Goal: Information Seeking & Learning: Find specific fact

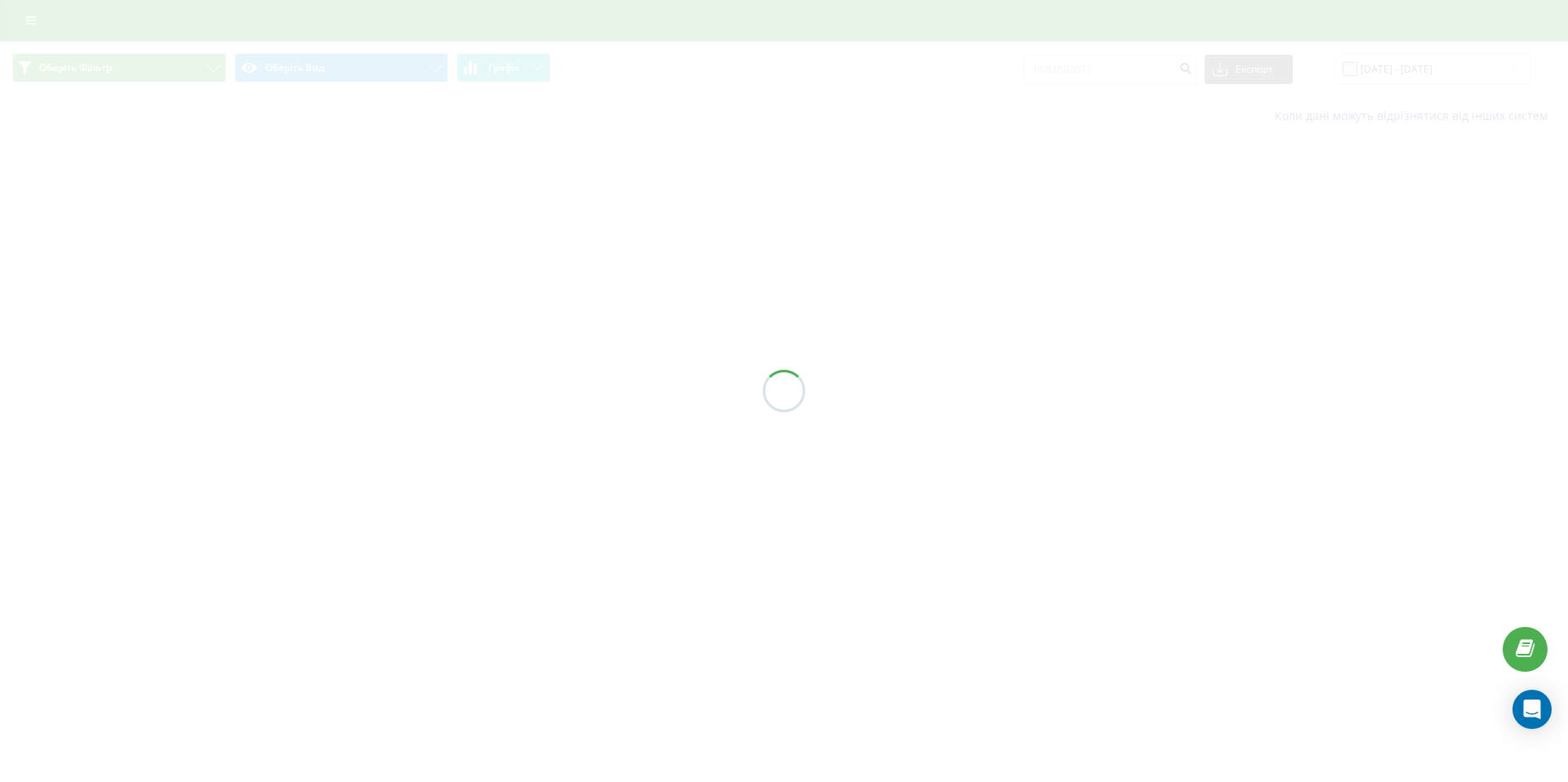
click at [27, 17] on div at bounding box center [784, 391] width 1568 height 782
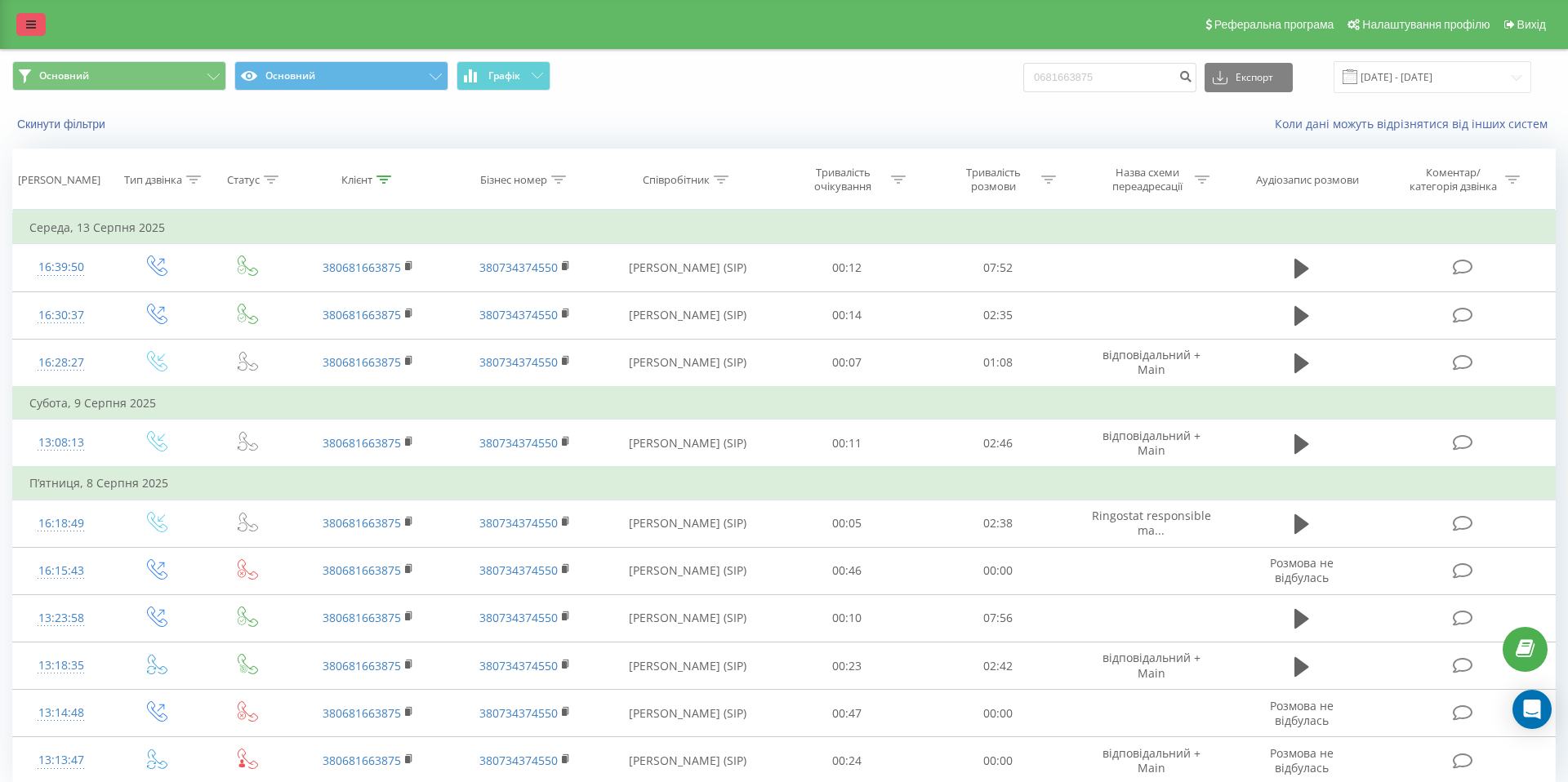
click at [30, 19] on icon at bounding box center [31, 24] width 10 height 12
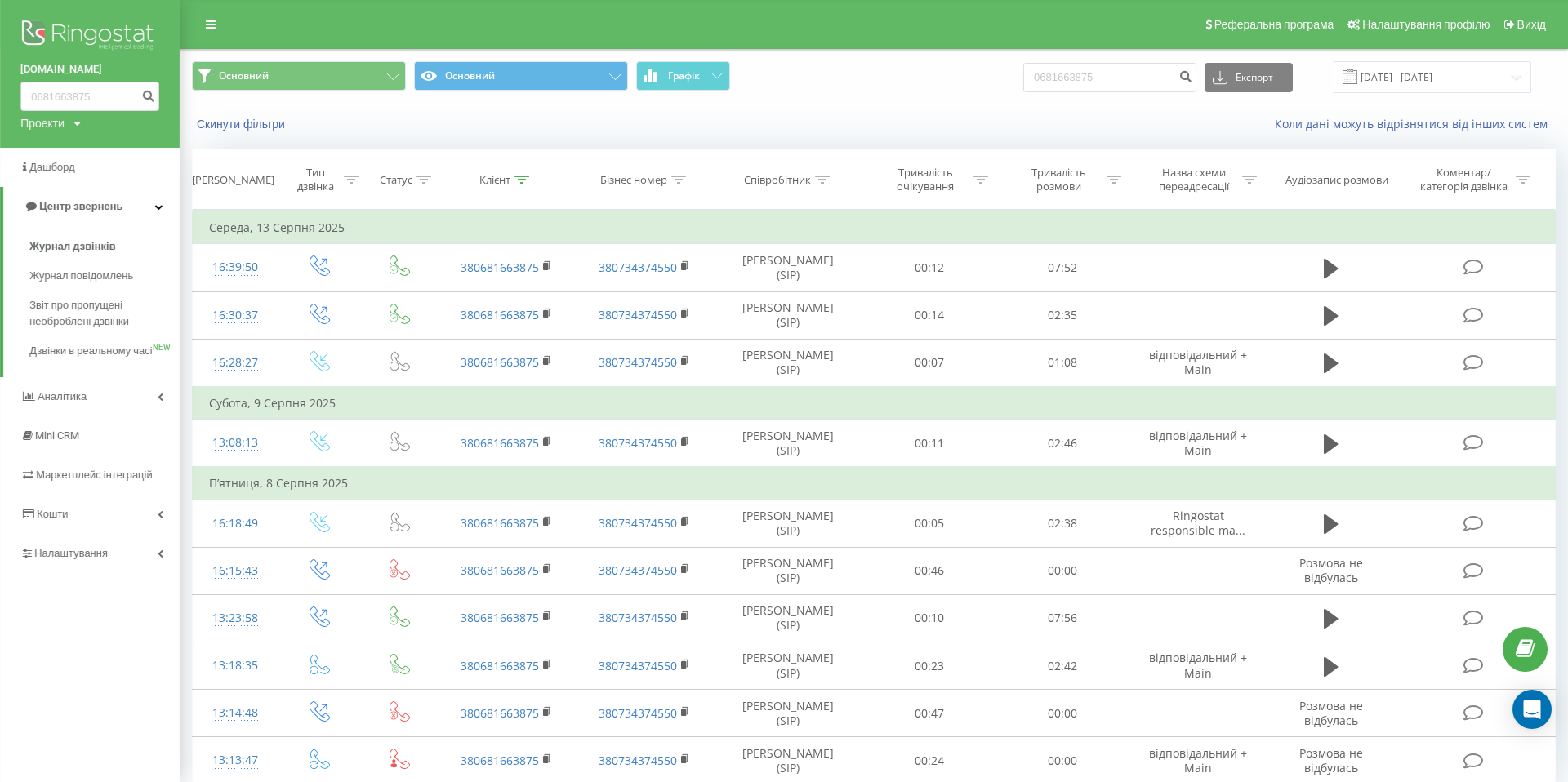
click at [72, 127] on div "Проекти teplodym.com.ua sofdim.com" at bounding box center [51, 123] width 61 height 16
click at [82, 39] on img at bounding box center [90, 36] width 139 height 41
click at [79, 38] on img at bounding box center [90, 36] width 139 height 41
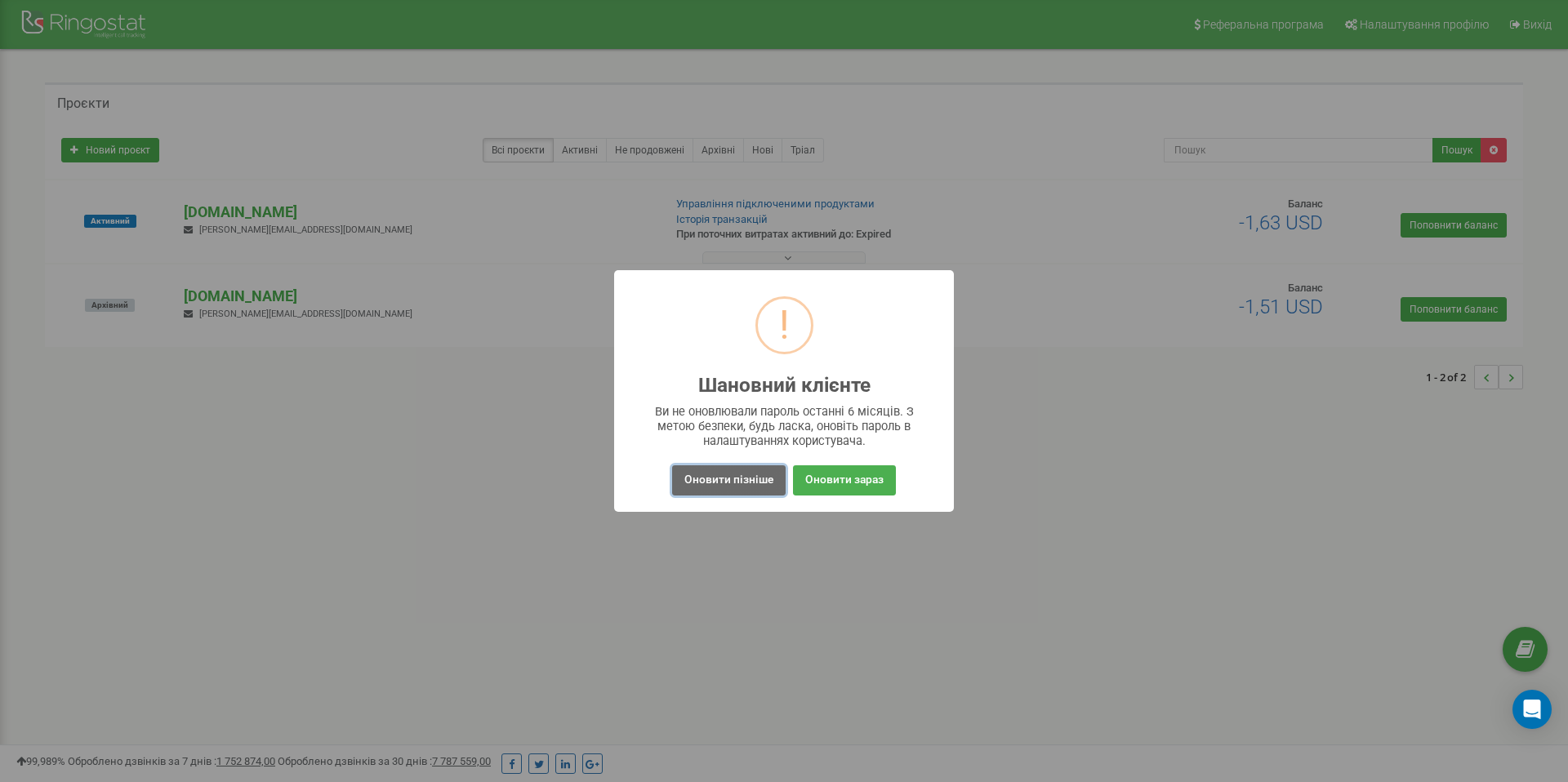
click at [712, 481] on button "Оновити пізніше" at bounding box center [729, 479] width 114 height 30
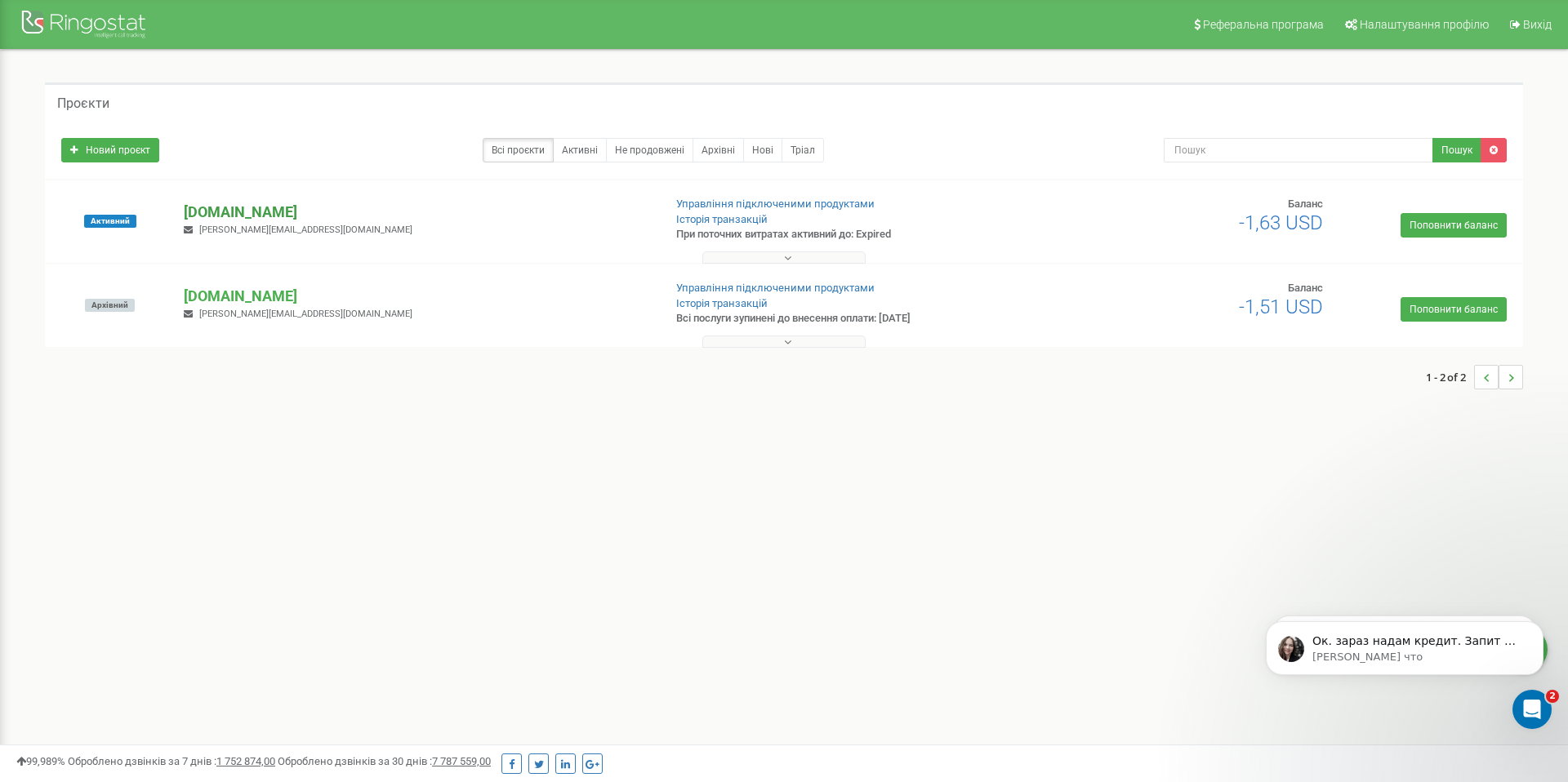
click at [213, 212] on p "[DOMAIN_NAME]" at bounding box center [415, 212] width 465 height 22
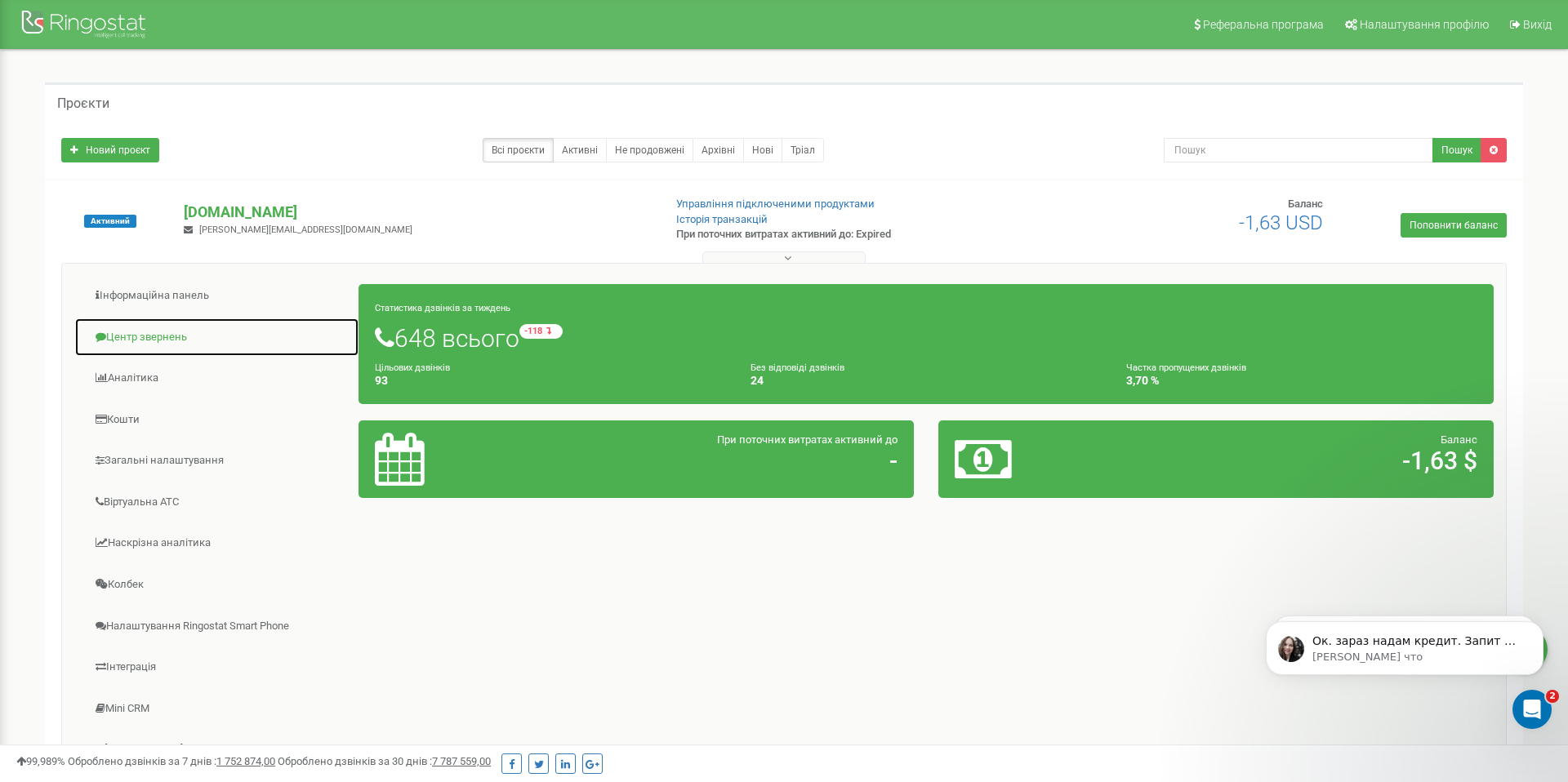
click at [149, 332] on link "Центр звернень" at bounding box center [217, 338] width 285 height 40
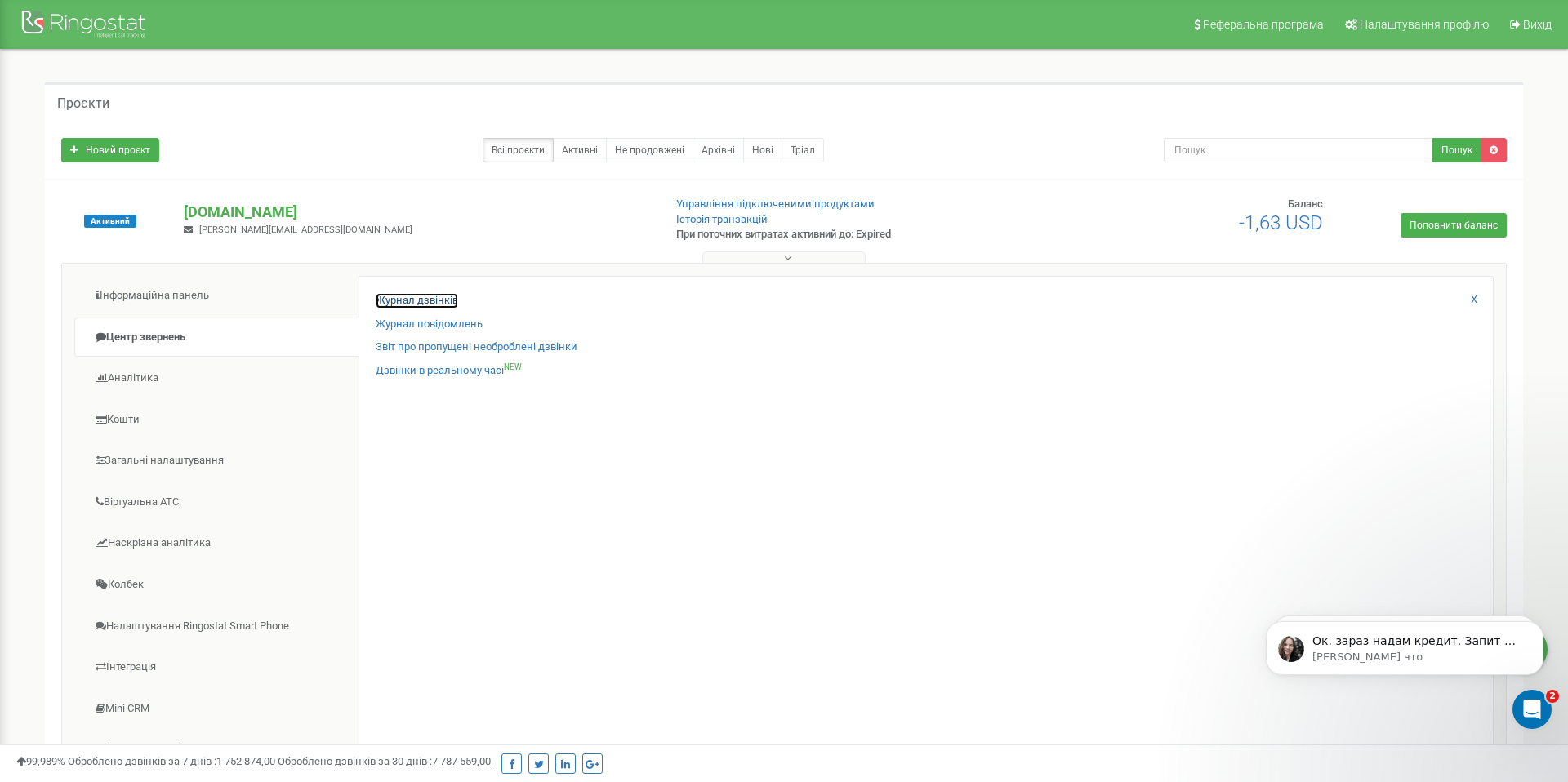
click at [405, 302] on link "Журнал дзвінків" at bounding box center [416, 301] width 82 height 15
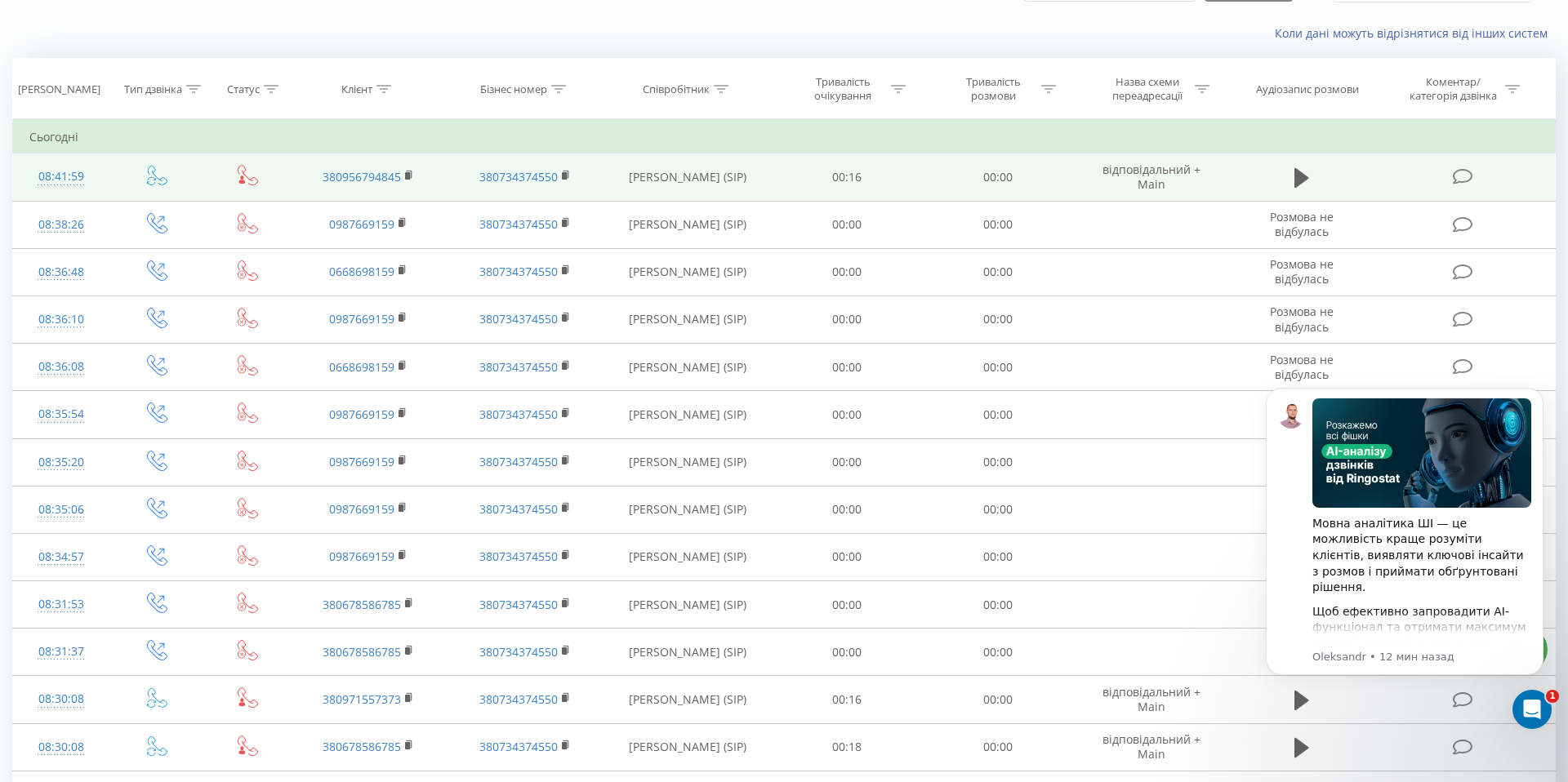
scroll to position [92, 0]
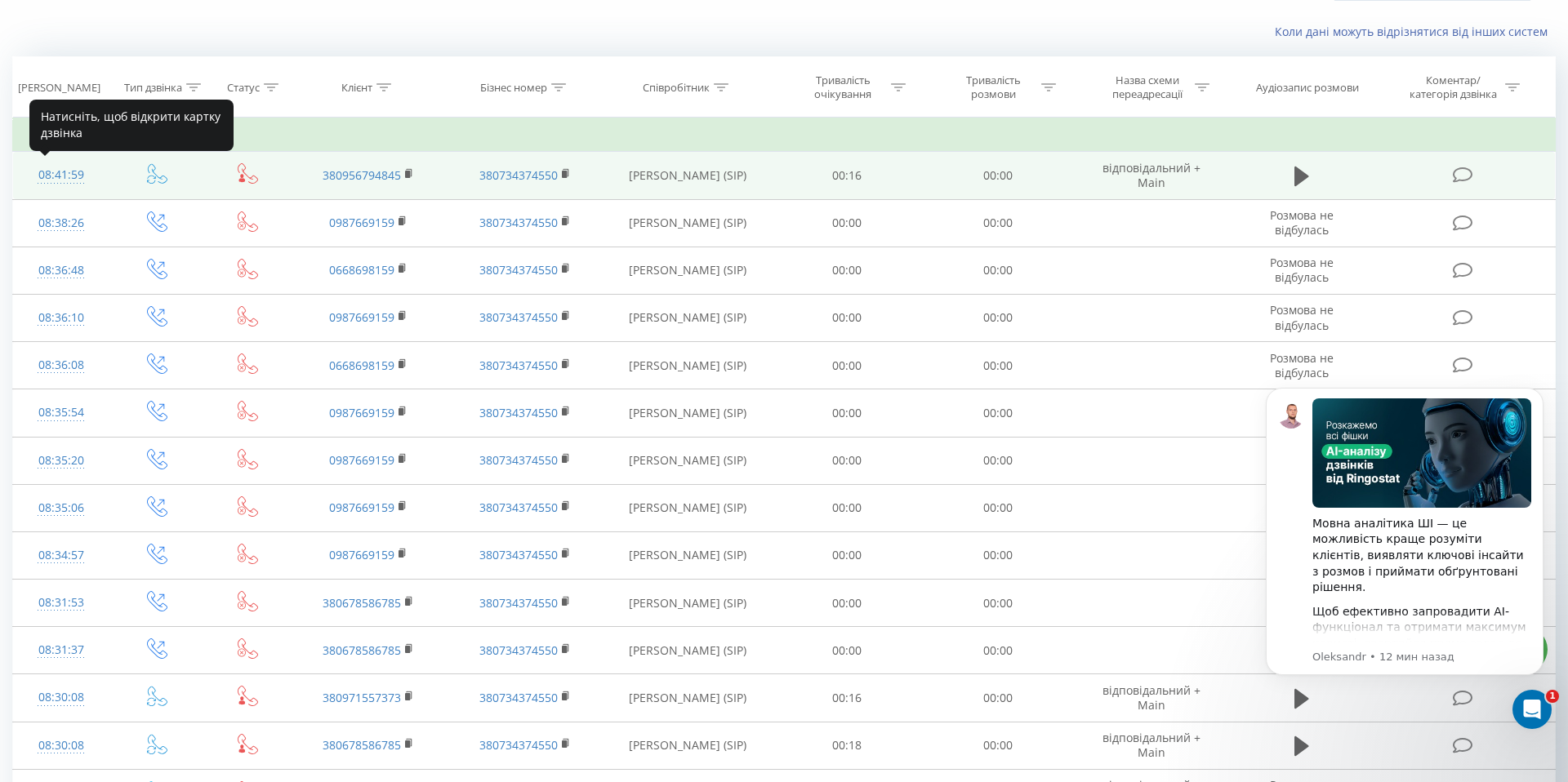
click at [54, 176] on div "08:41:59" at bounding box center [61, 174] width 64 height 32
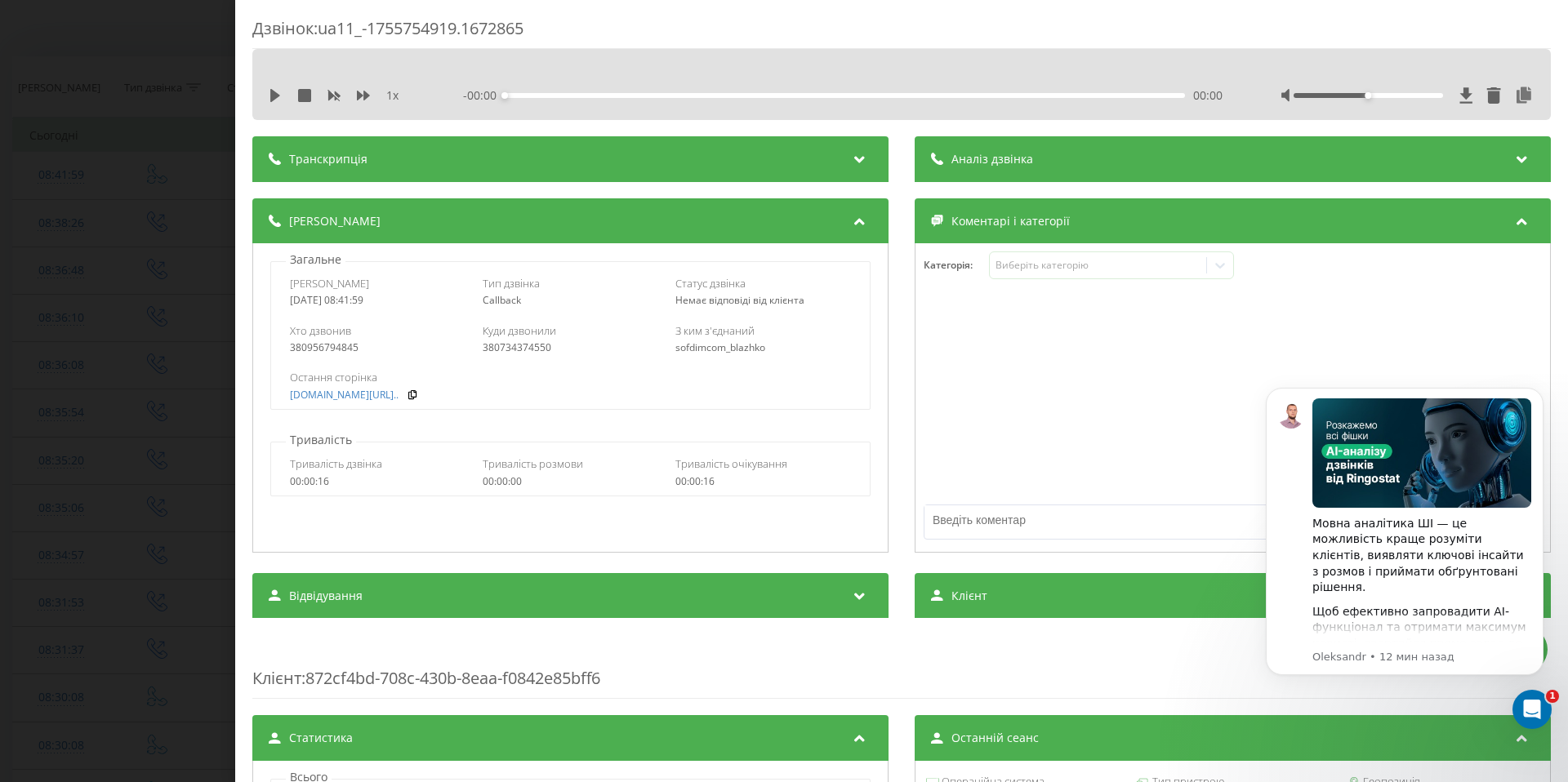
click at [198, 354] on div "Дзвінок : ua11_-1755754919.1672865 1 x - 00:00 00:00 00:00 Транскрипція Для AI-…" at bounding box center [784, 391] width 1568 height 782
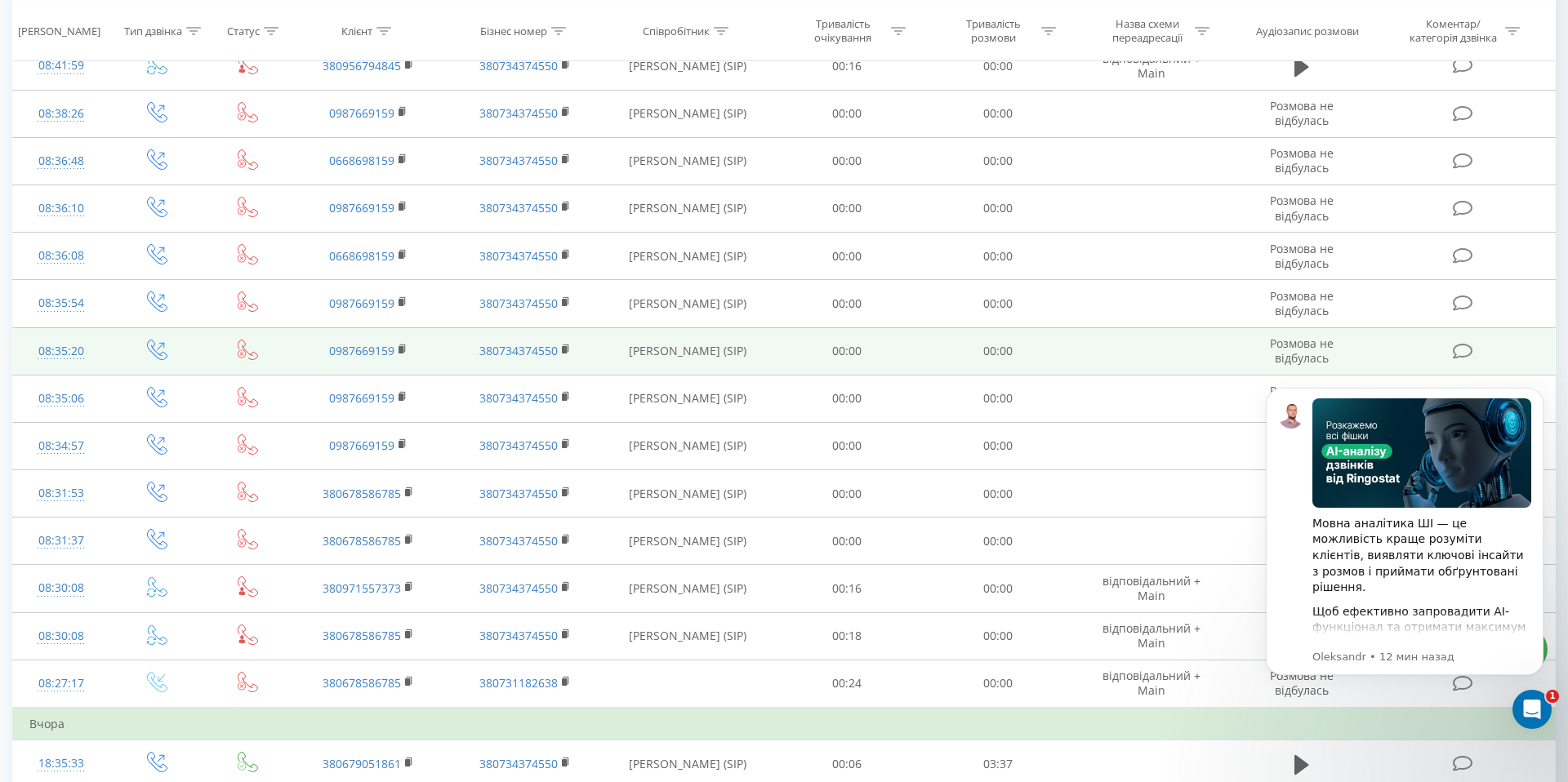
scroll to position [236, 0]
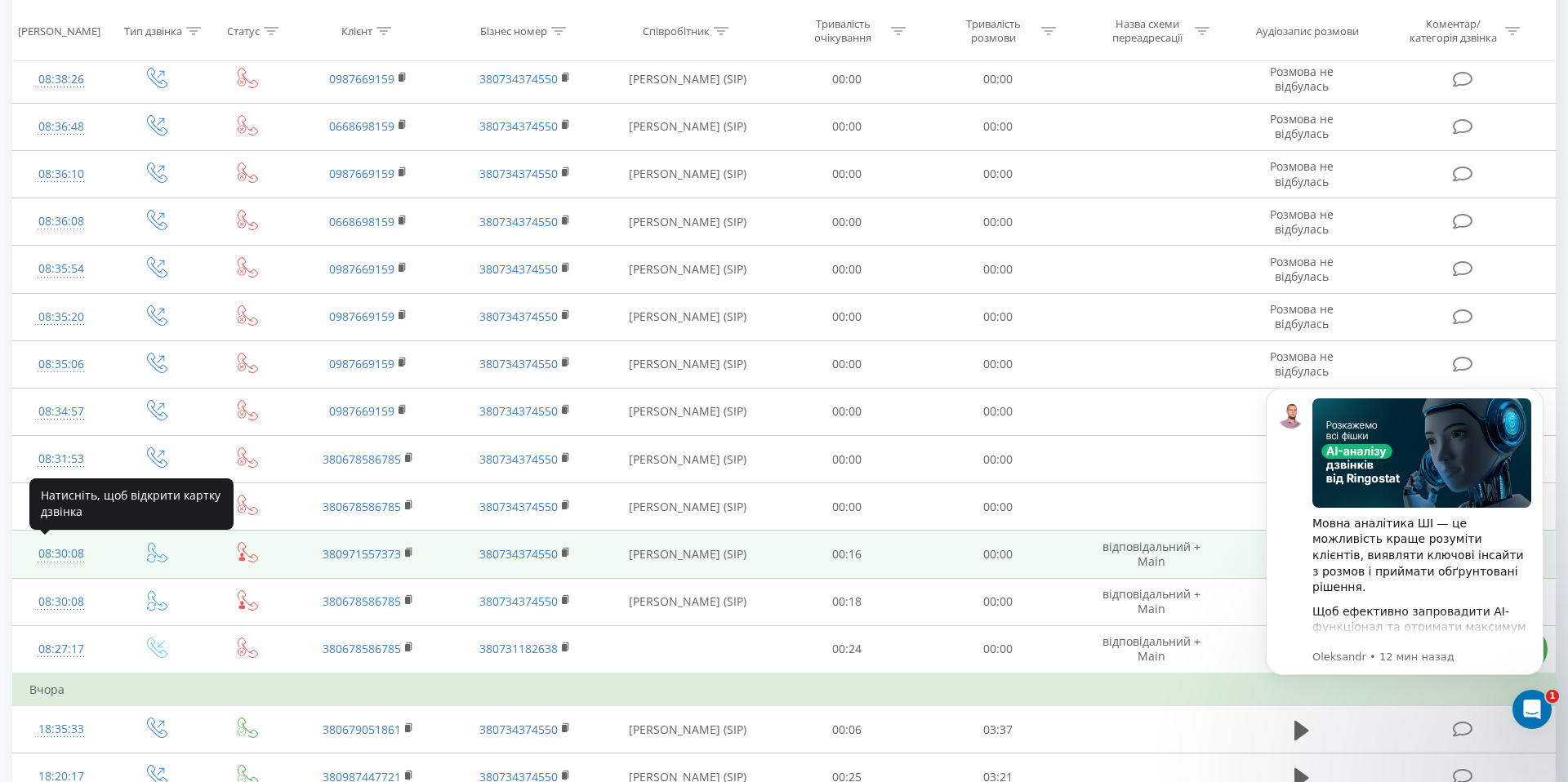
click at [55, 554] on div "08:30:08" at bounding box center [61, 554] width 64 height 32
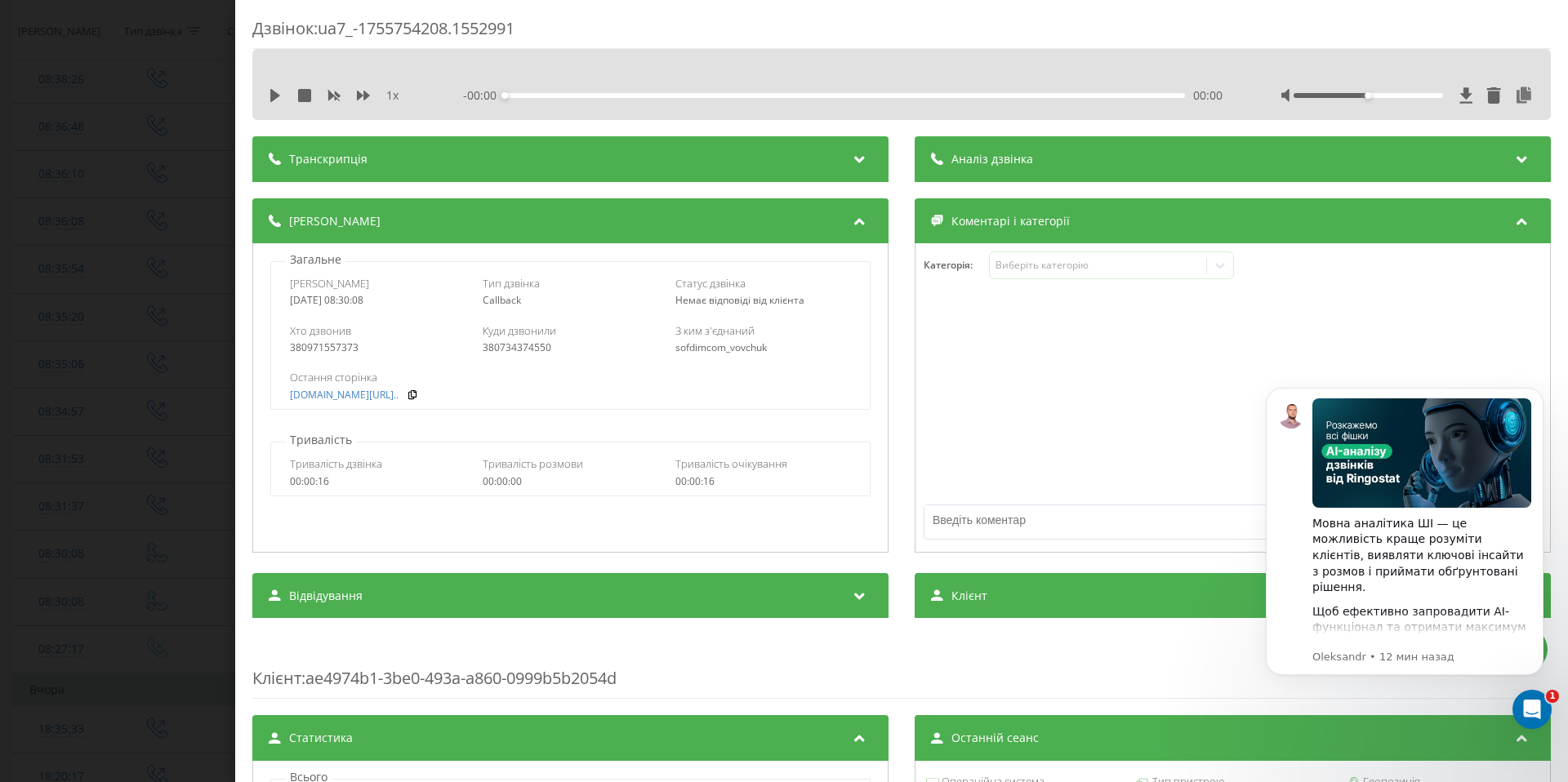
click at [147, 399] on div "Дзвінок : ua7_-1755754208.1552991 1 x - 00:00 00:00 00:00 Транскрипція Для AI-а…" at bounding box center [784, 391] width 1568 height 782
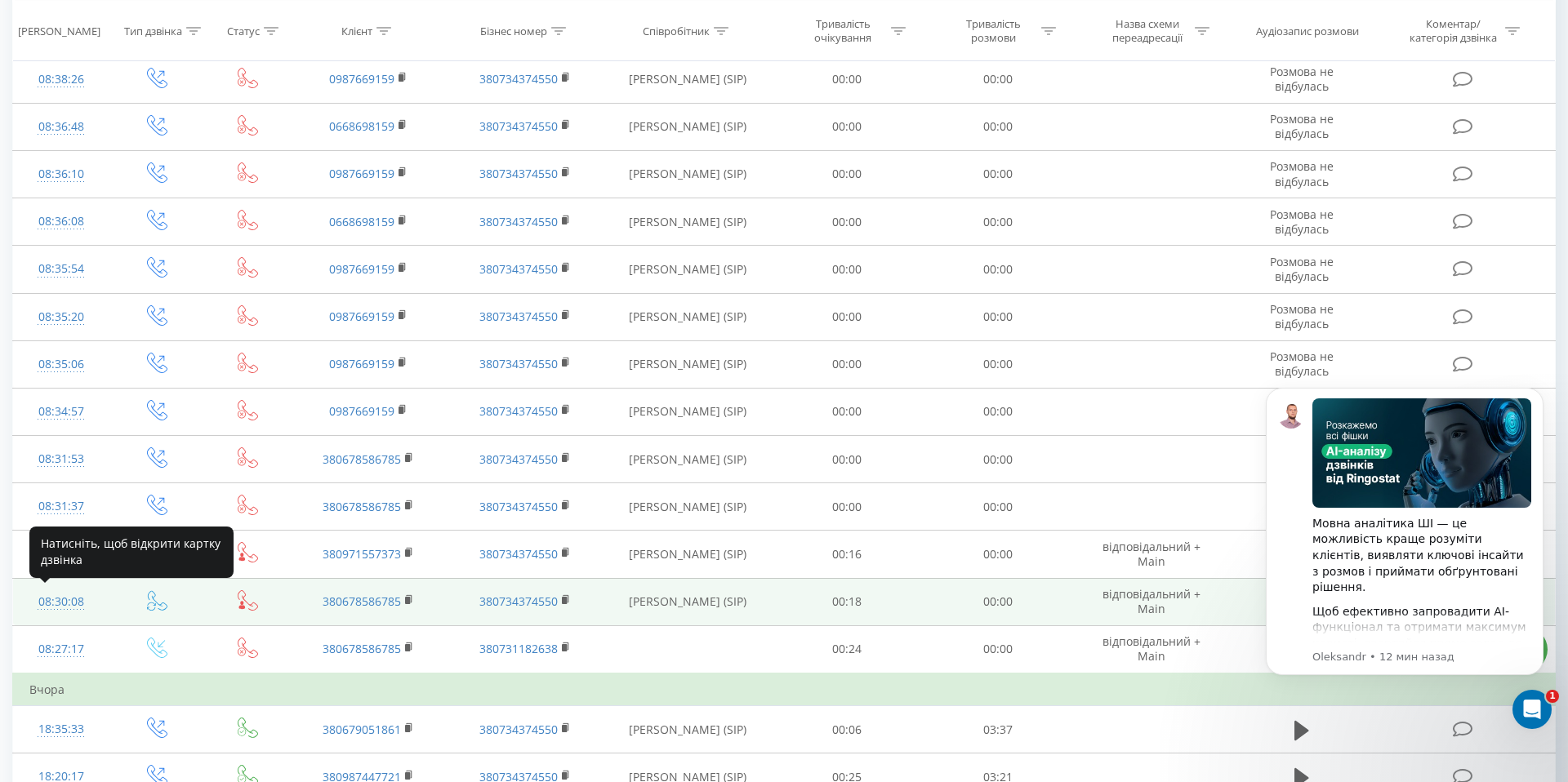
click at [59, 600] on div "08:30:08" at bounding box center [61, 601] width 64 height 32
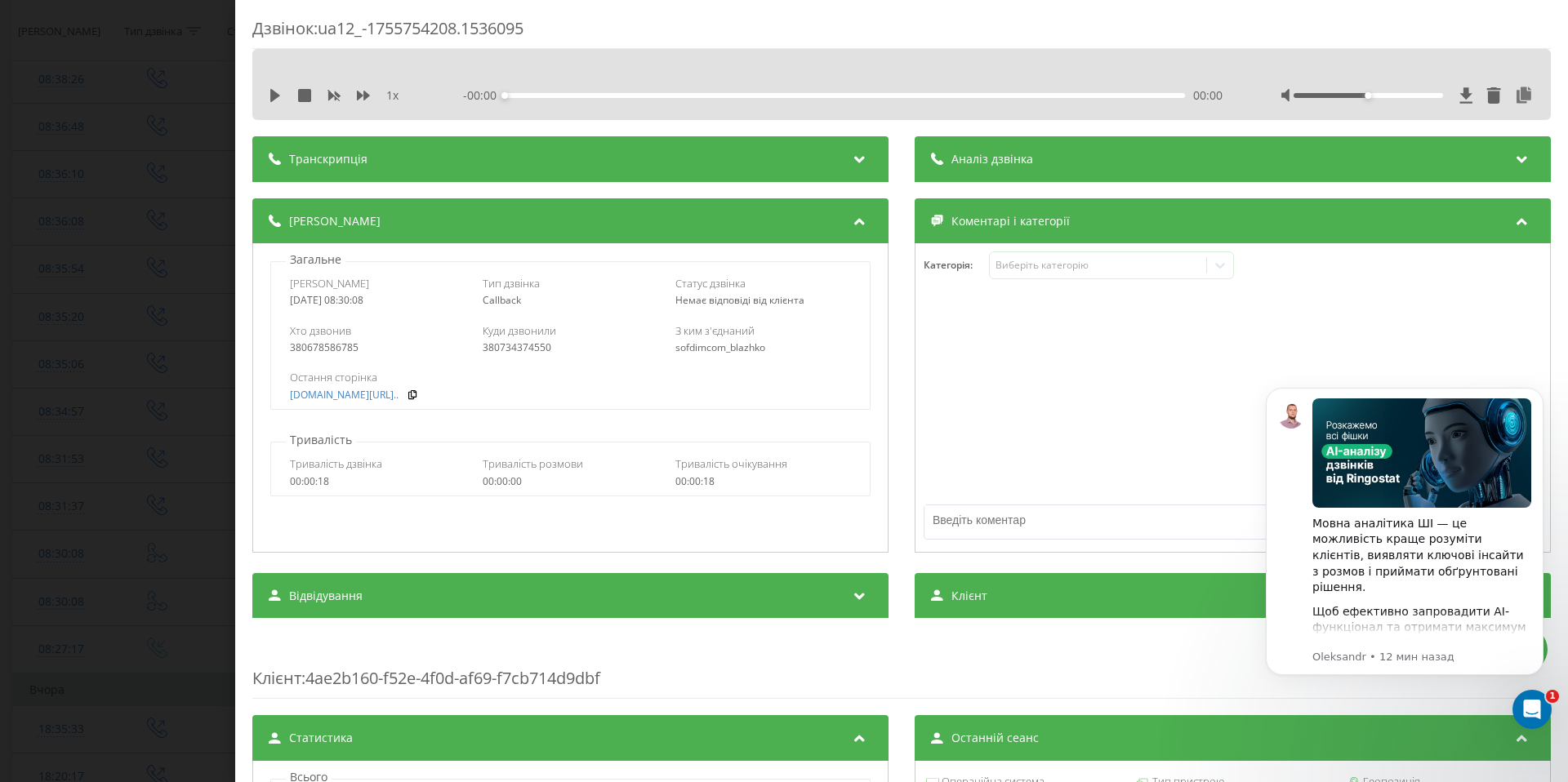
click at [189, 424] on div "Дзвінок : ua12_-1755754208.1536095 1 x - 00:00 00:00 00:00 Транскрипція Для AI-…" at bounding box center [784, 391] width 1568 height 782
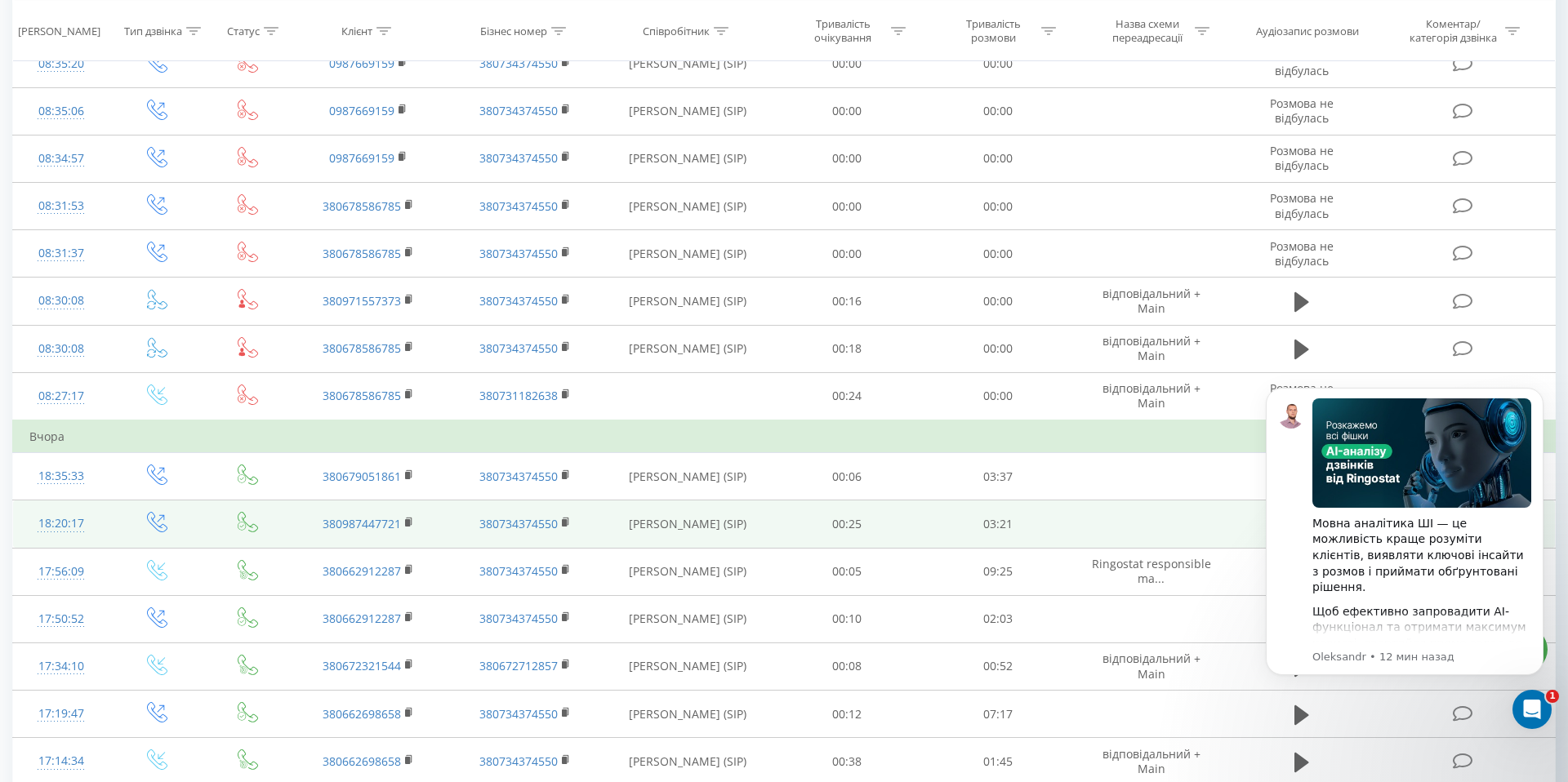
scroll to position [498, 0]
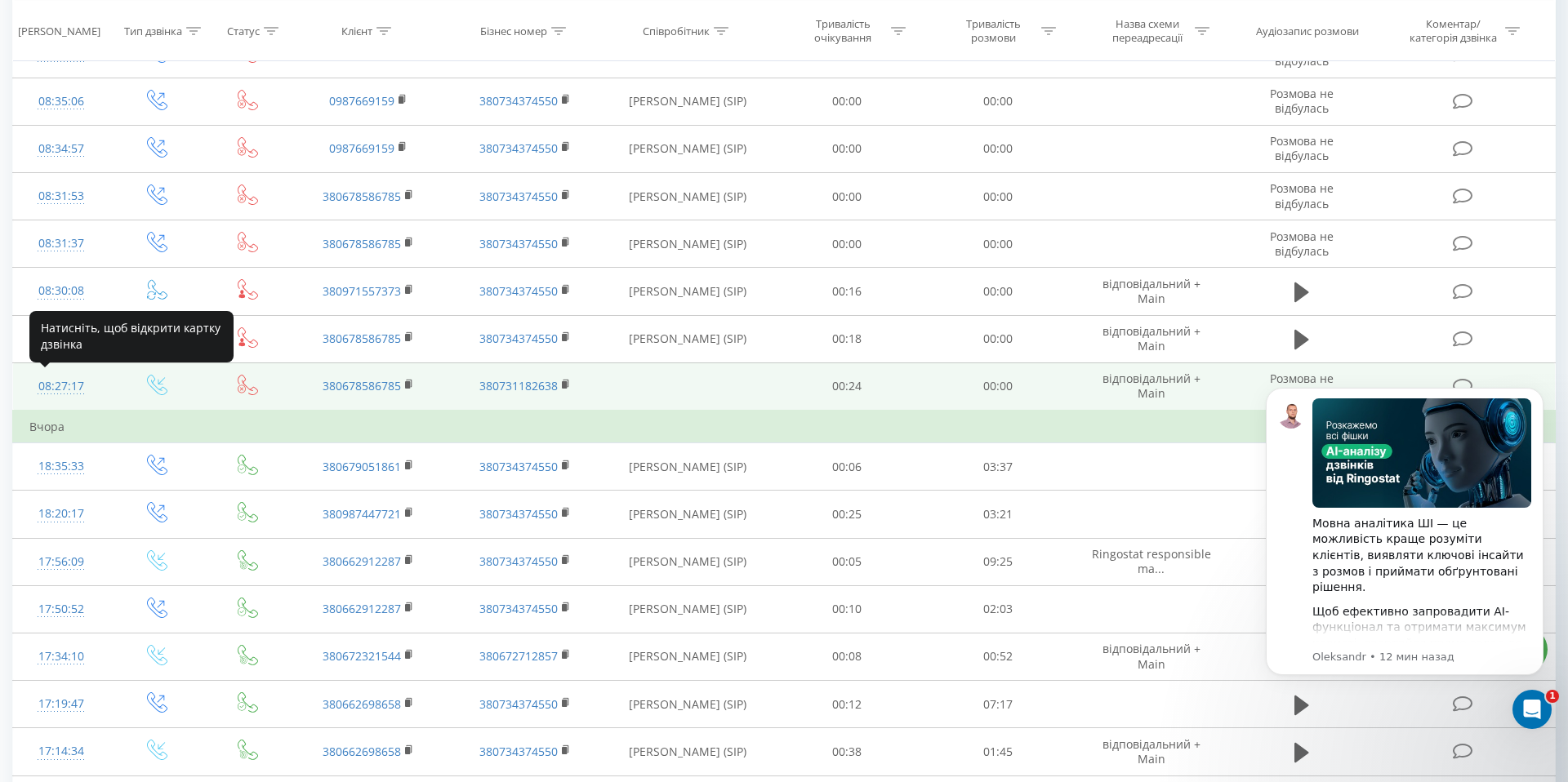
click at [46, 389] on div "08:27:17" at bounding box center [61, 386] width 64 height 32
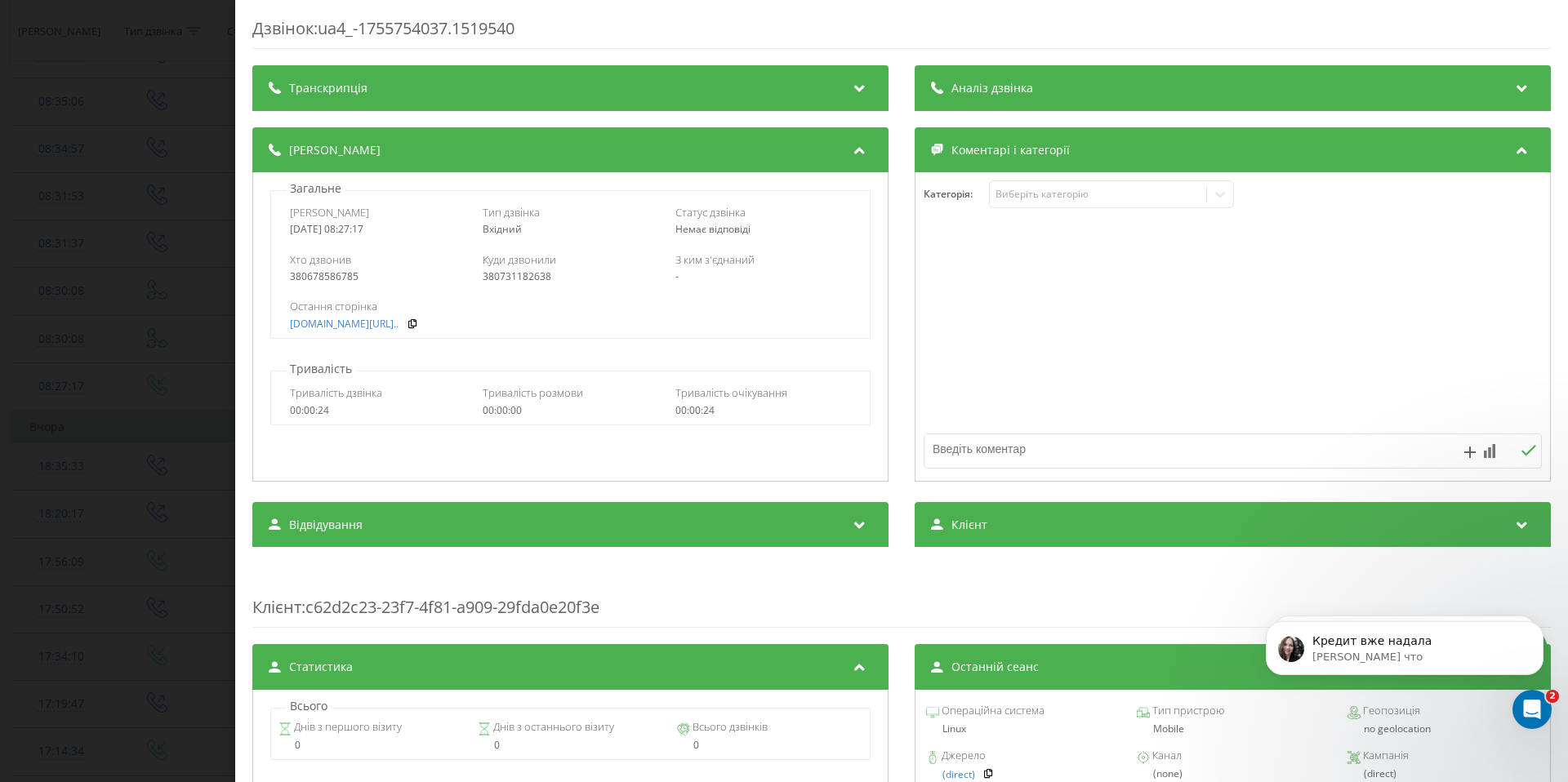
click at [173, 355] on div "Дзвінок : ua4_-1755754037.1519540 Транскрипція Для AI-аналізу майбутніх дзвінкі…" at bounding box center [784, 391] width 1568 height 782
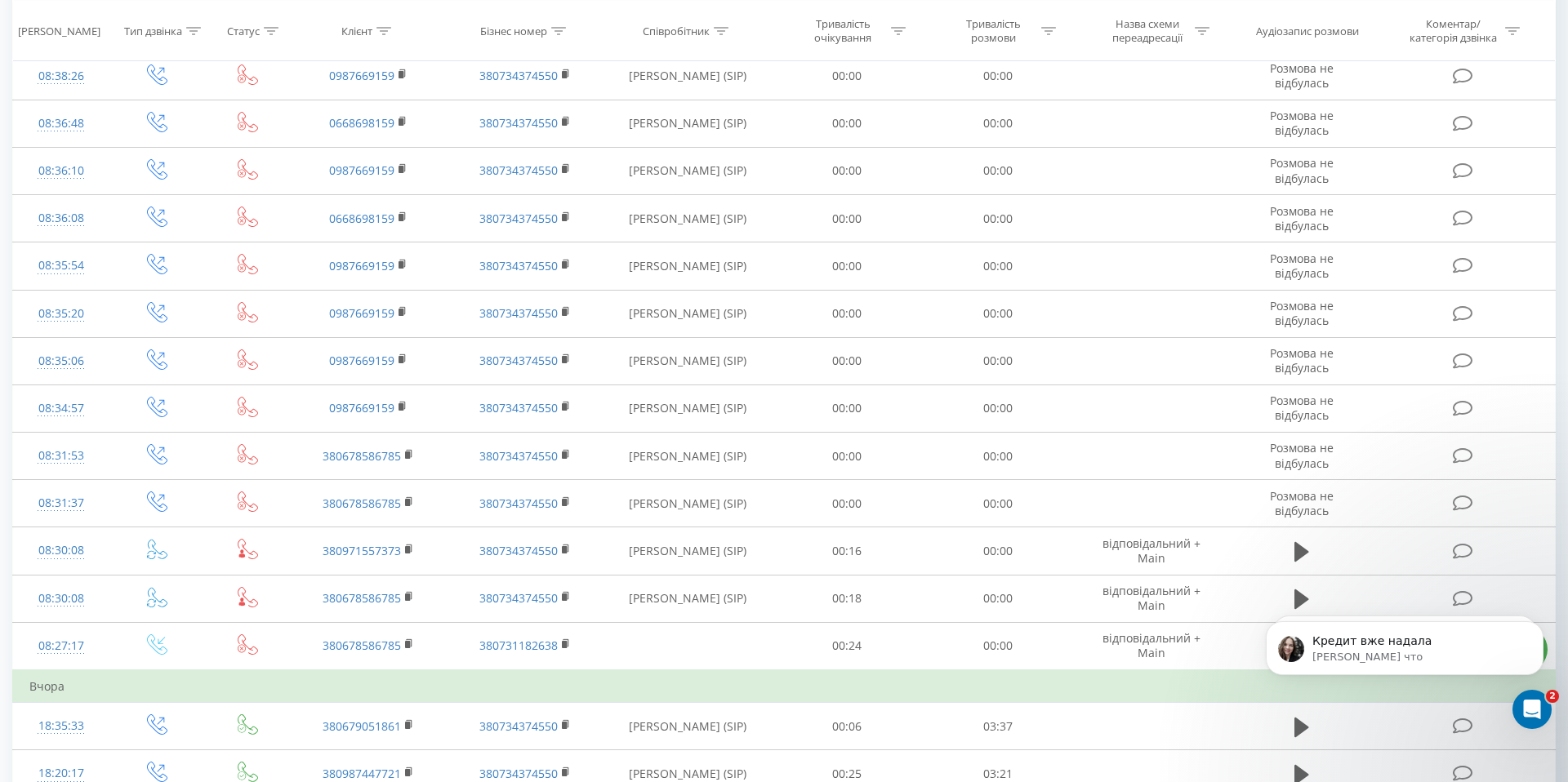
scroll to position [265, 0]
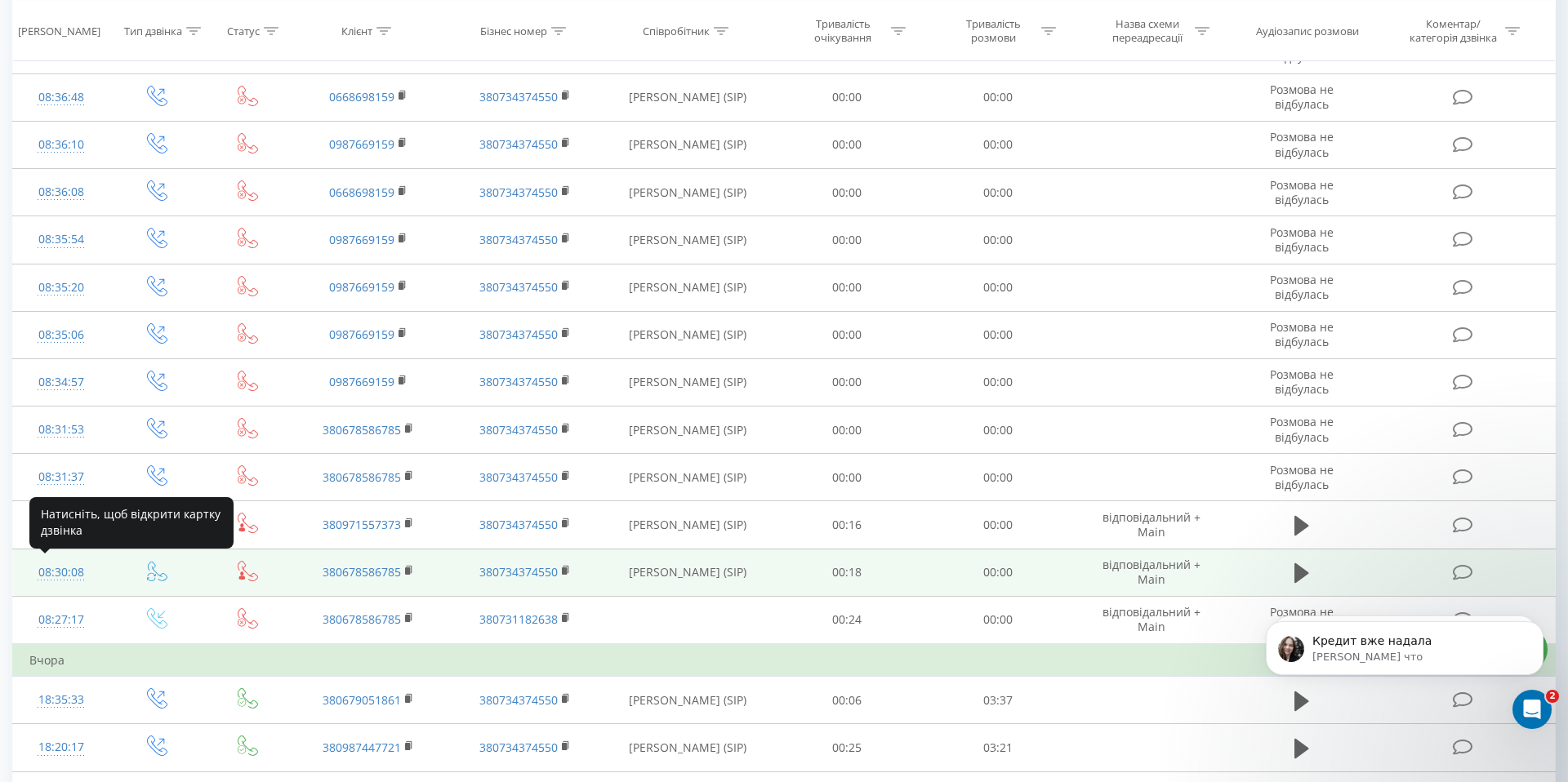
click at [60, 570] on div "08:30:08" at bounding box center [61, 573] width 64 height 32
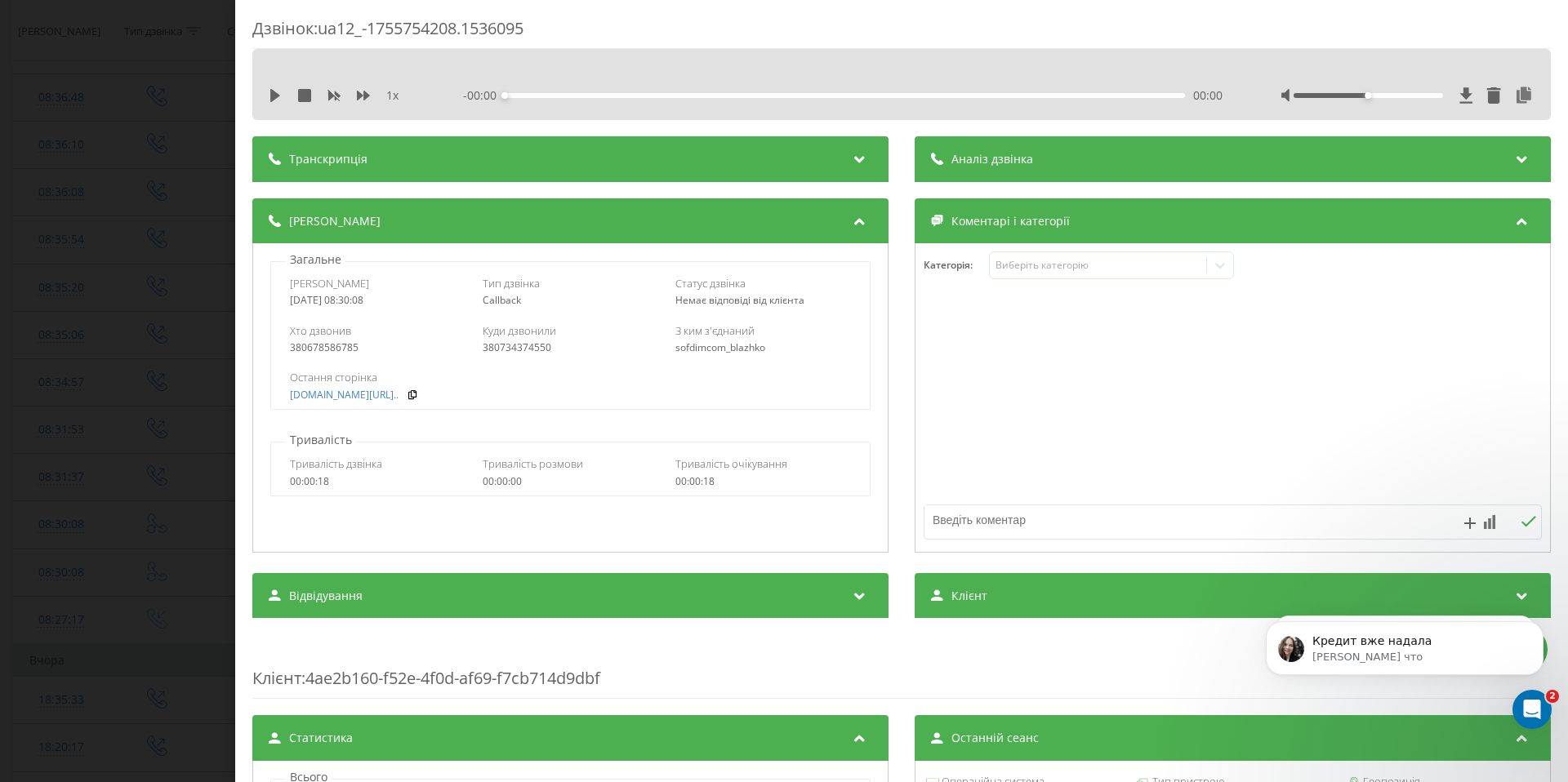
click at [182, 405] on div "Дзвінок : ua12_-1755754208.1536095 1 x - 00:00 00:00 00:00 Транскрипція Для AI-…" at bounding box center [784, 391] width 1568 height 782
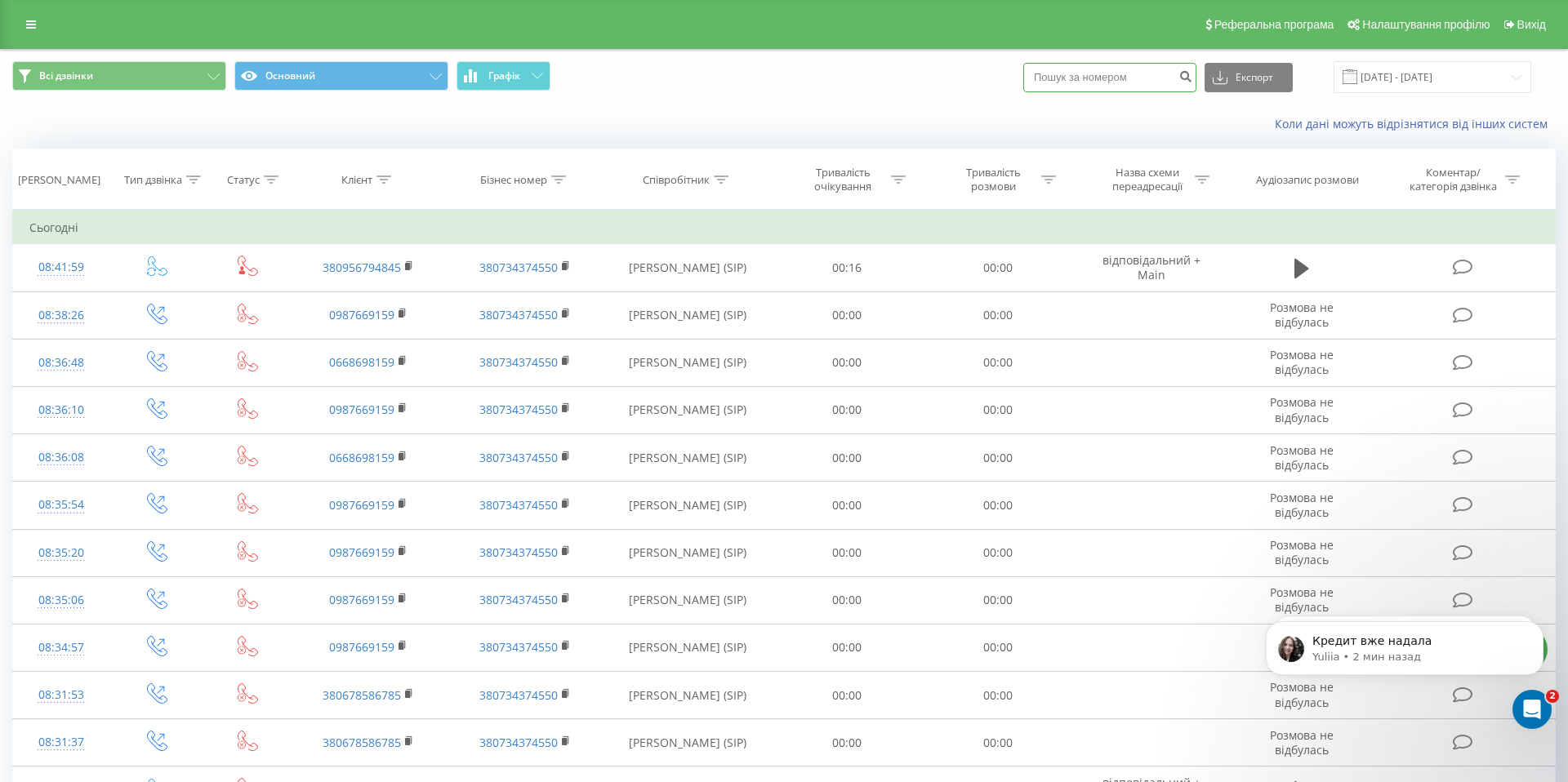
click at [1120, 67] on input at bounding box center [1110, 78] width 173 height 30
paste input "(096) 480-56-59"
type input "0964805659"
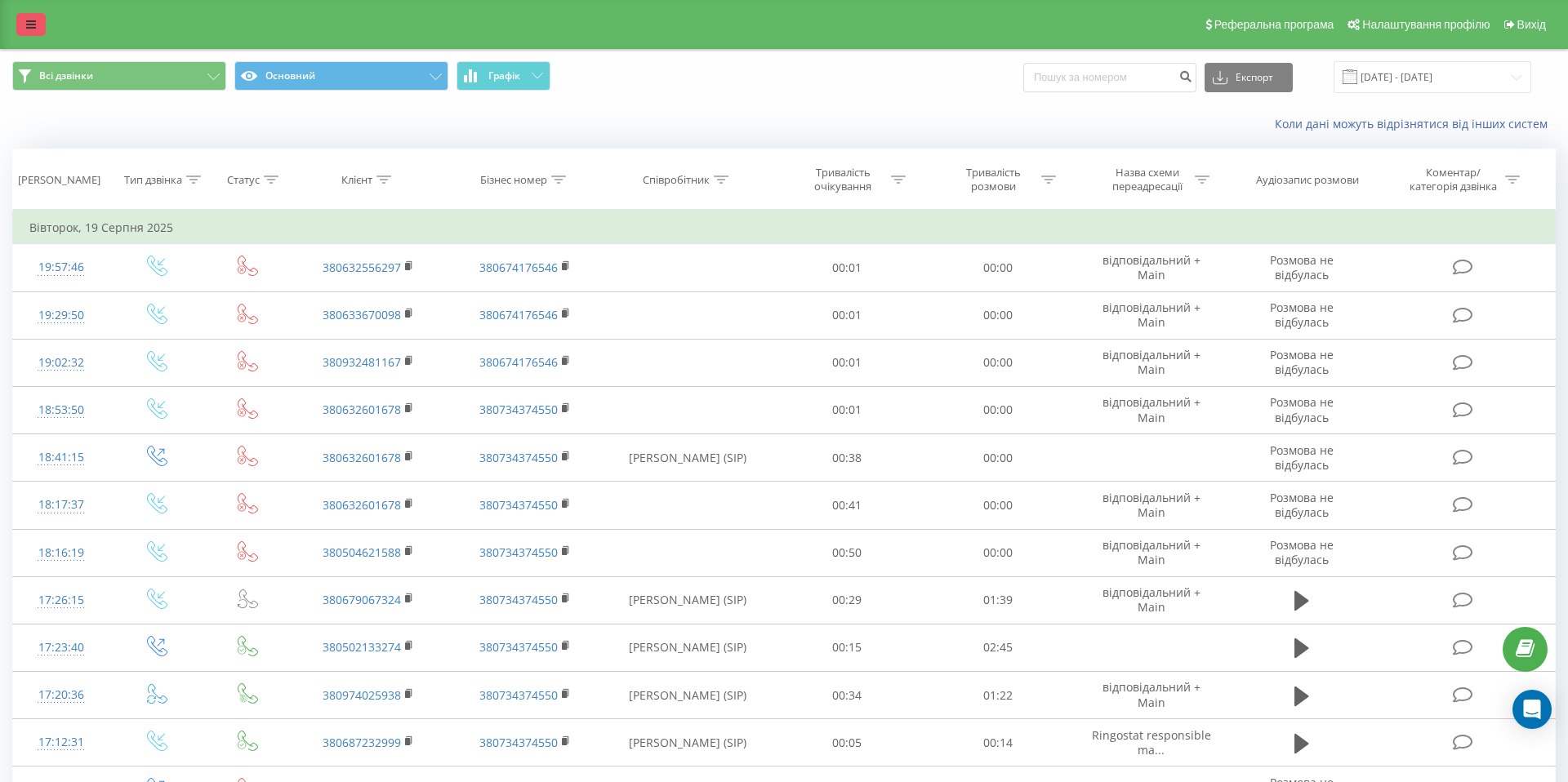
click at [31, 32] on link at bounding box center [31, 23] width 30 height 23
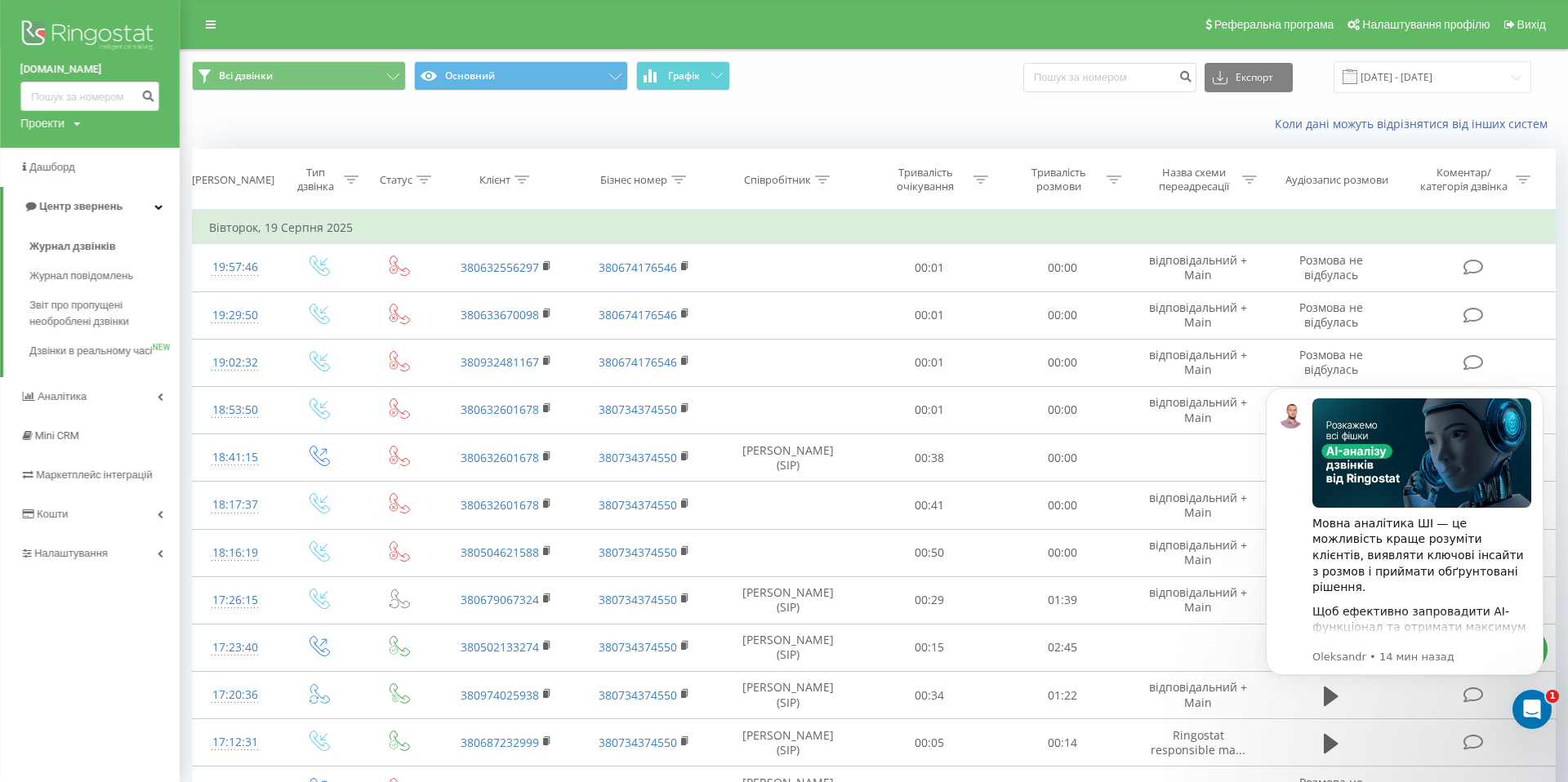
click at [70, 28] on img at bounding box center [90, 36] width 139 height 41
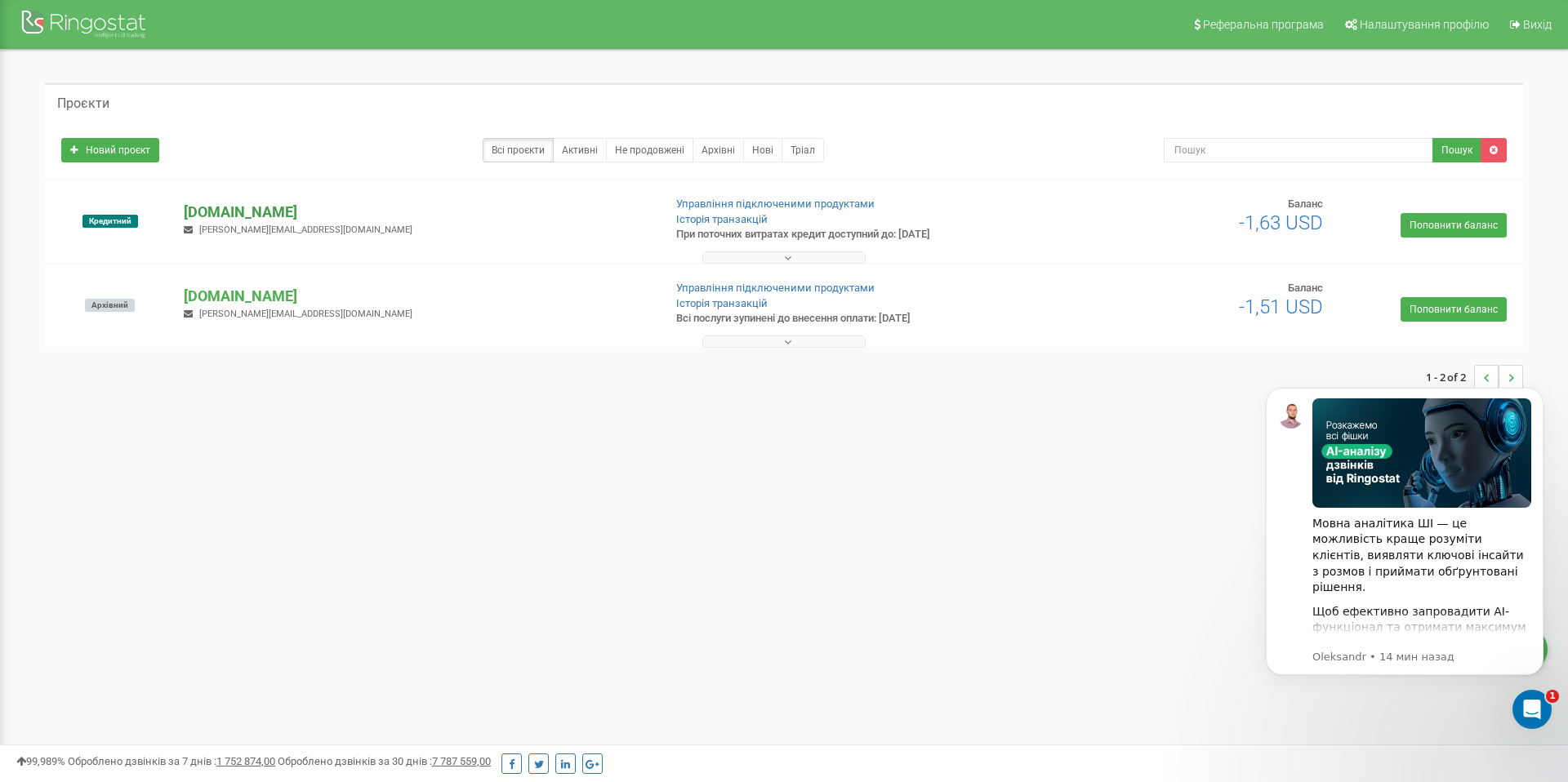
click at [219, 207] on p "[DOMAIN_NAME]" at bounding box center [415, 212] width 465 height 22
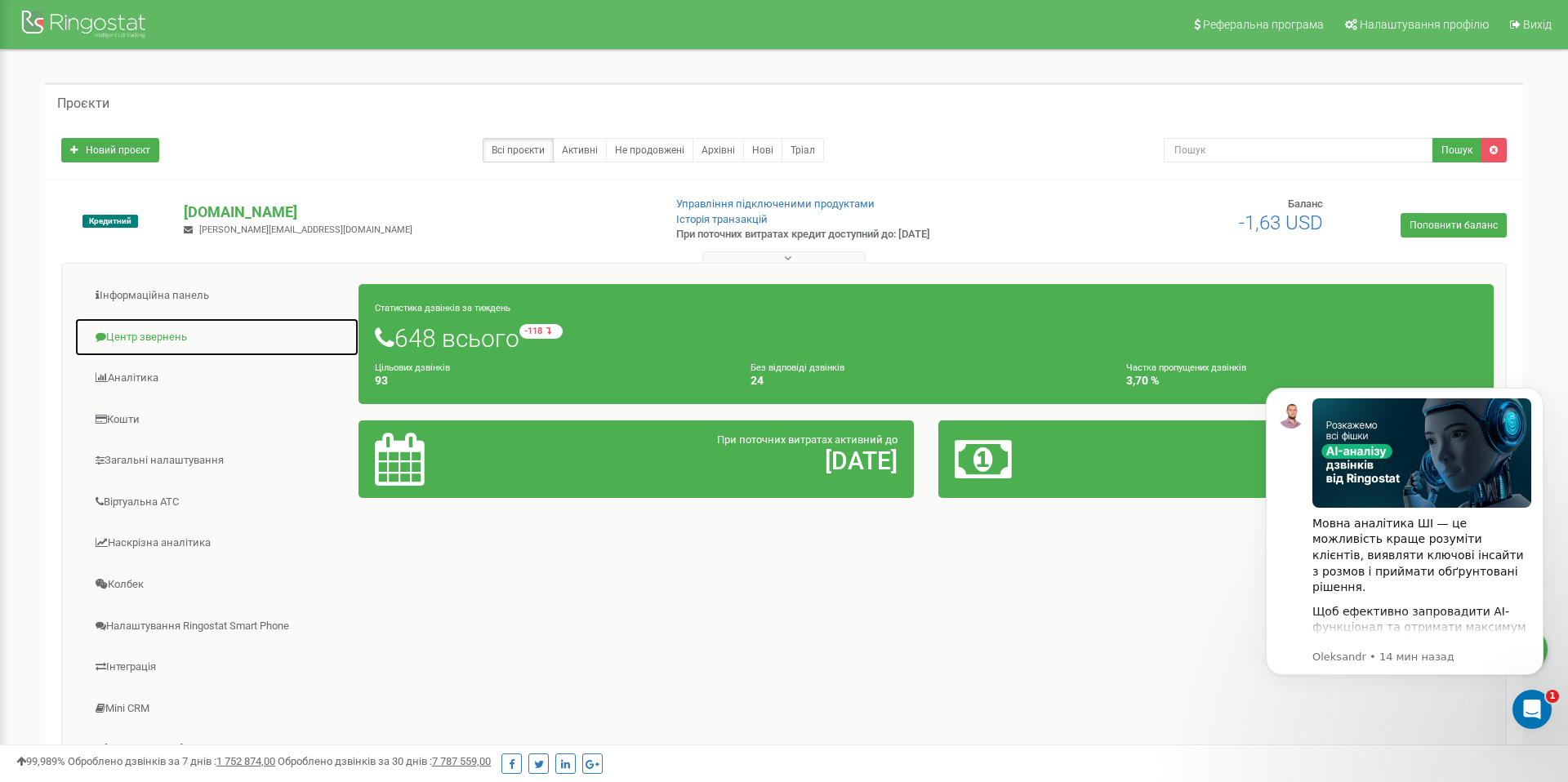
click at [173, 328] on link "Центр звернень" at bounding box center [217, 338] width 285 height 40
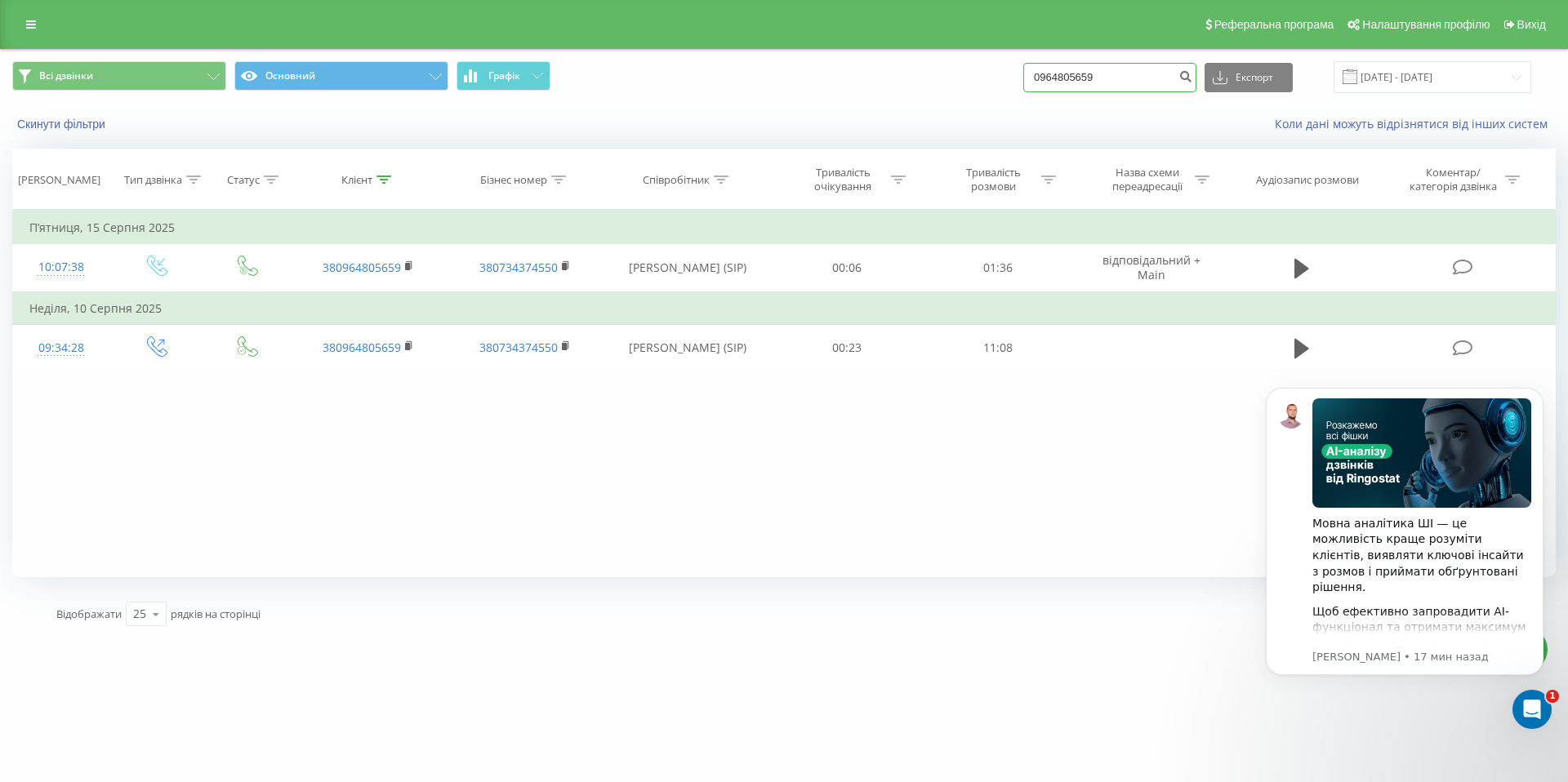
click at [1154, 77] on input "0964805659" at bounding box center [1110, 78] width 173 height 30
paste input "38 (093) 420-74-85"
type input "0934207485"
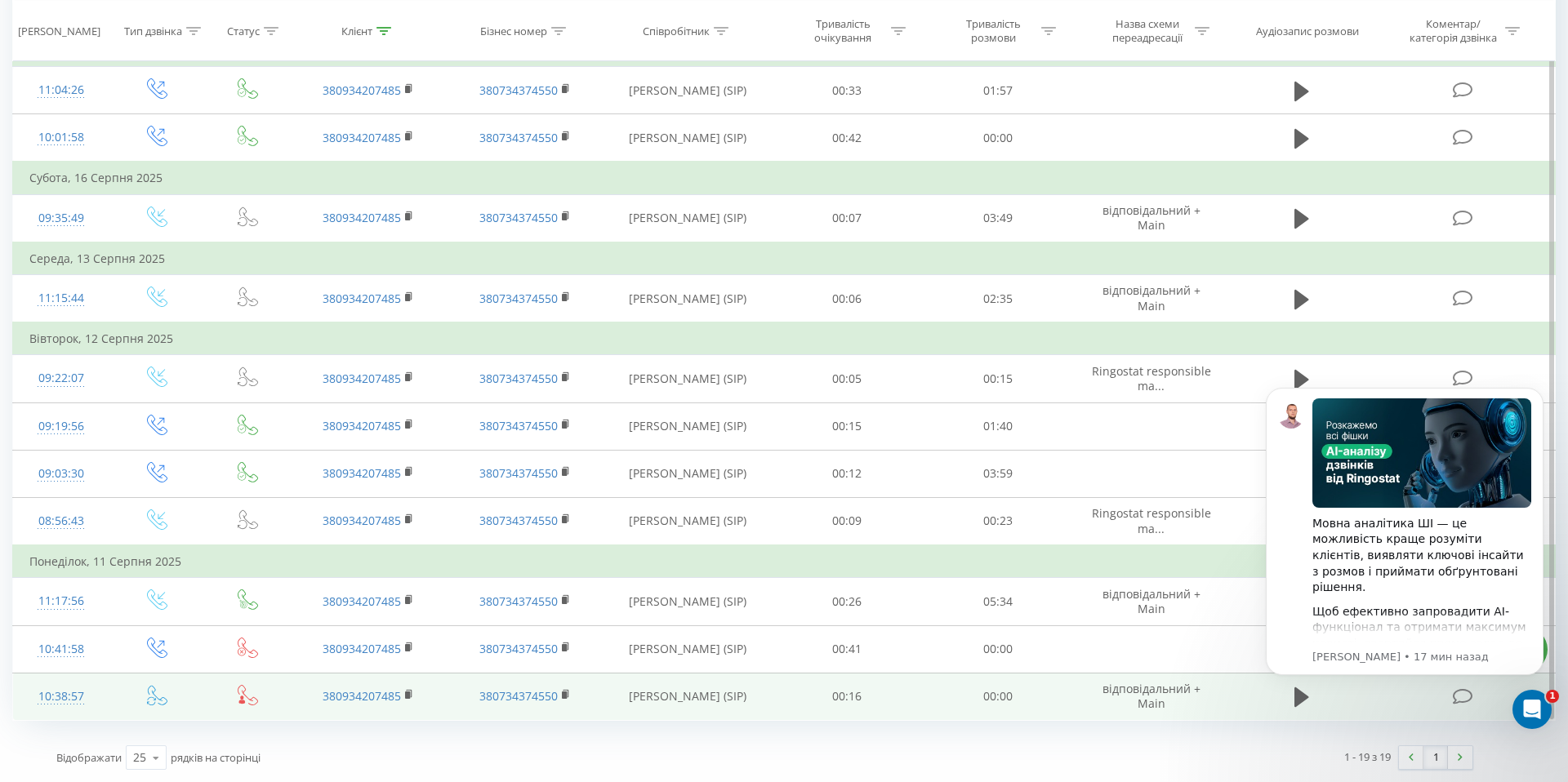
click at [57, 699] on div "10:38:57" at bounding box center [61, 696] width 64 height 32
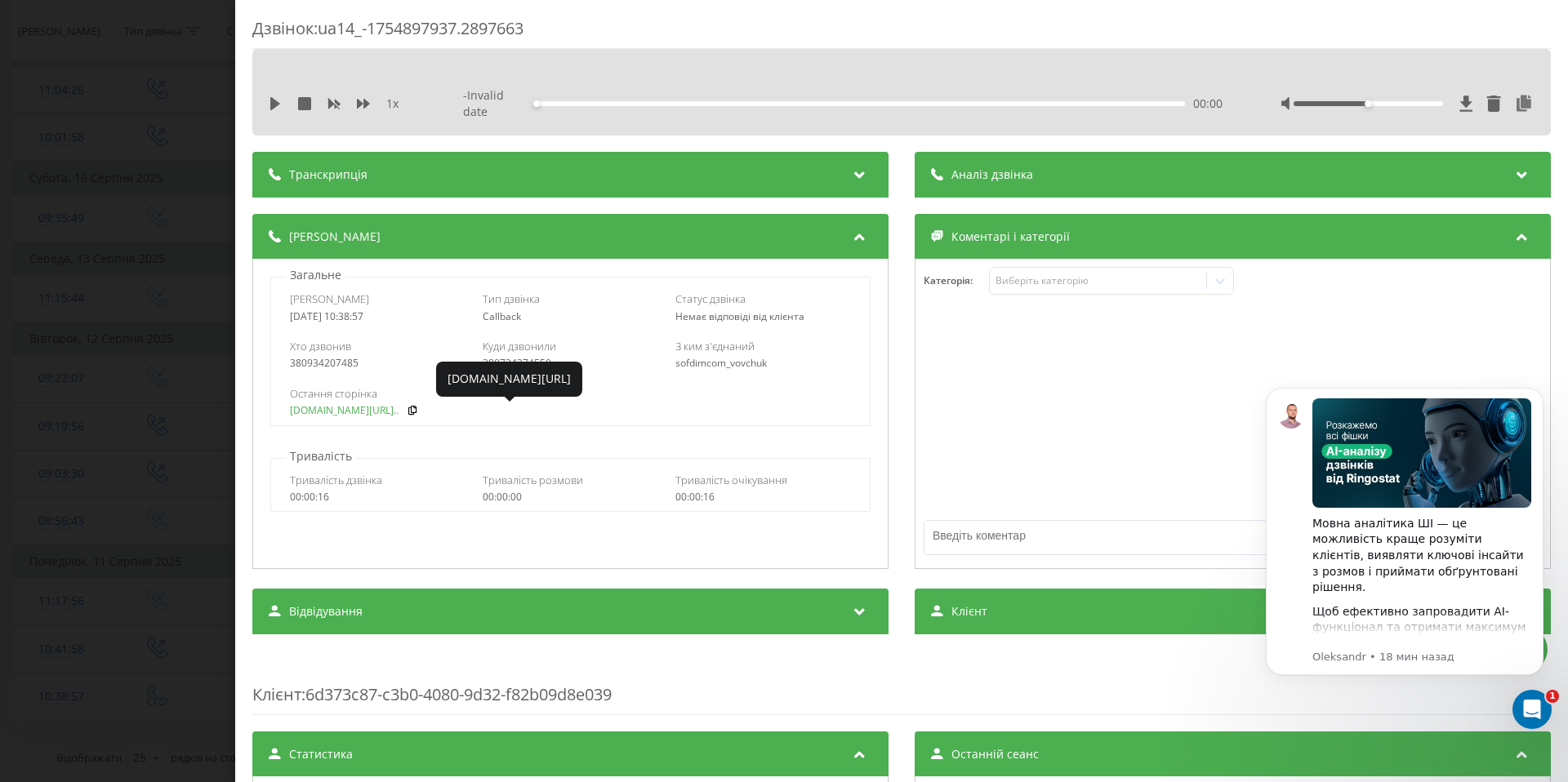
click at [355, 411] on link "sofdim.com/20-kvt-maksit..." at bounding box center [344, 410] width 108 height 12
click at [149, 356] on div "Дзвінок : ua14_-1754897937.2897663 1 x - Invalid date 00:00 00:00 Транскрипція …" at bounding box center [784, 391] width 1568 height 782
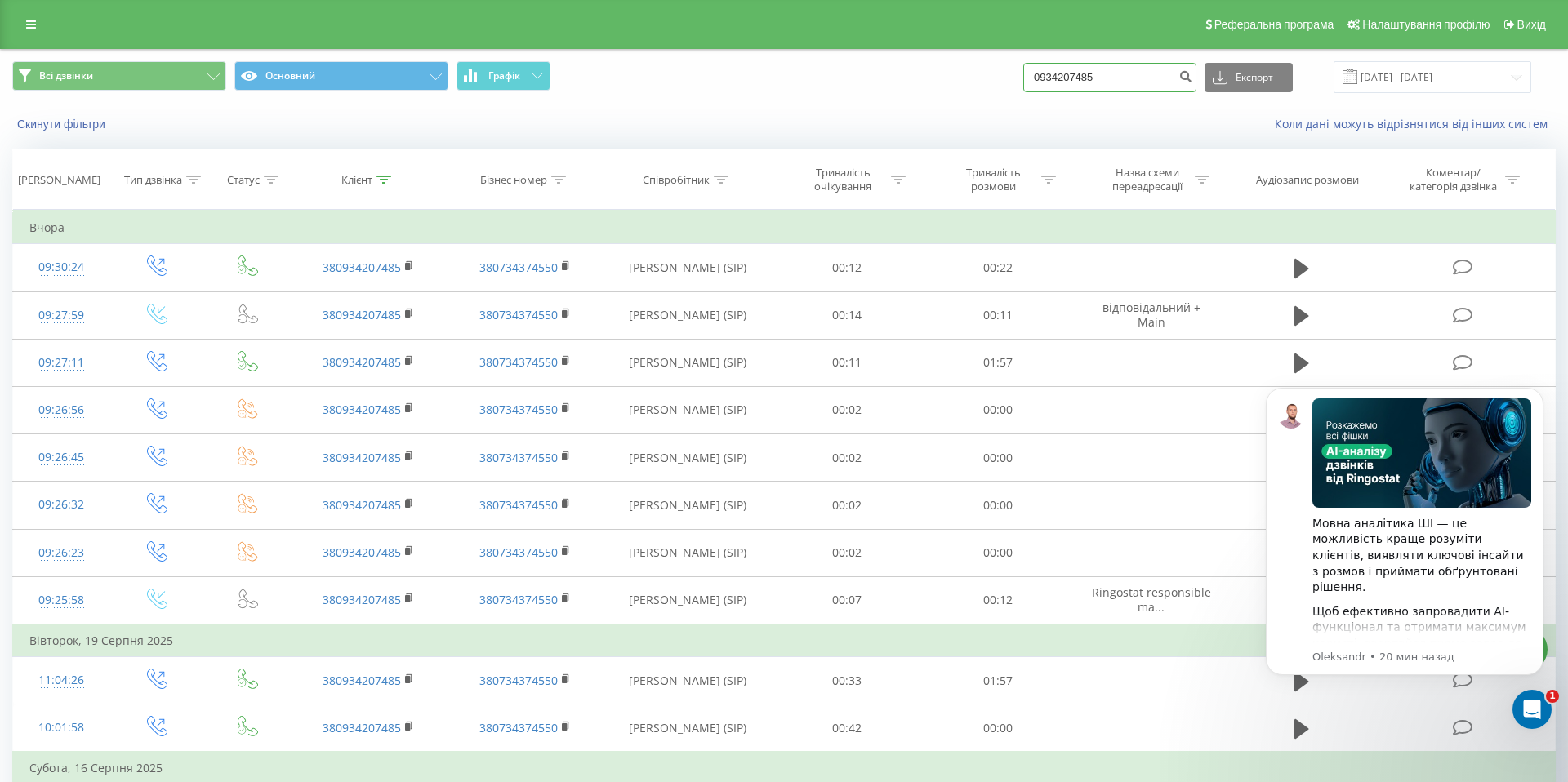
click at [1145, 77] on input "0934207485" at bounding box center [1110, 78] width 173 height 30
drag, startPoint x: 1145, startPoint y: 77, endPoint x: 1047, endPoint y: 77, distance: 98.0
click at [1048, 77] on div "Всі дзвінки Основний Графік 0934207485 Експорт .csv .xls .xlsx 21.05.2025 - 21.…" at bounding box center [784, 77] width 1544 height 32
paste input "38 (097) 402-59-38"
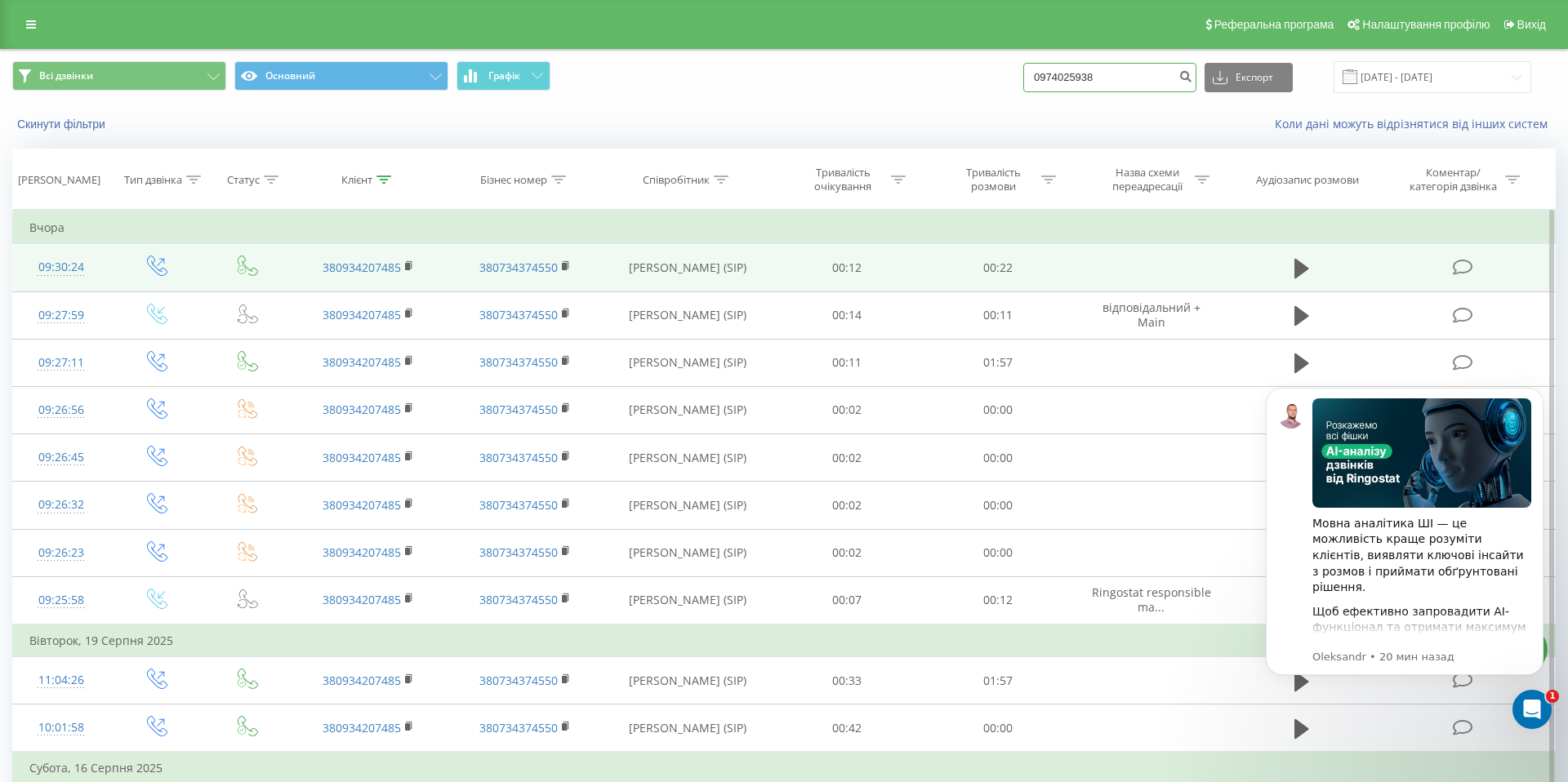
type input "0974025938"
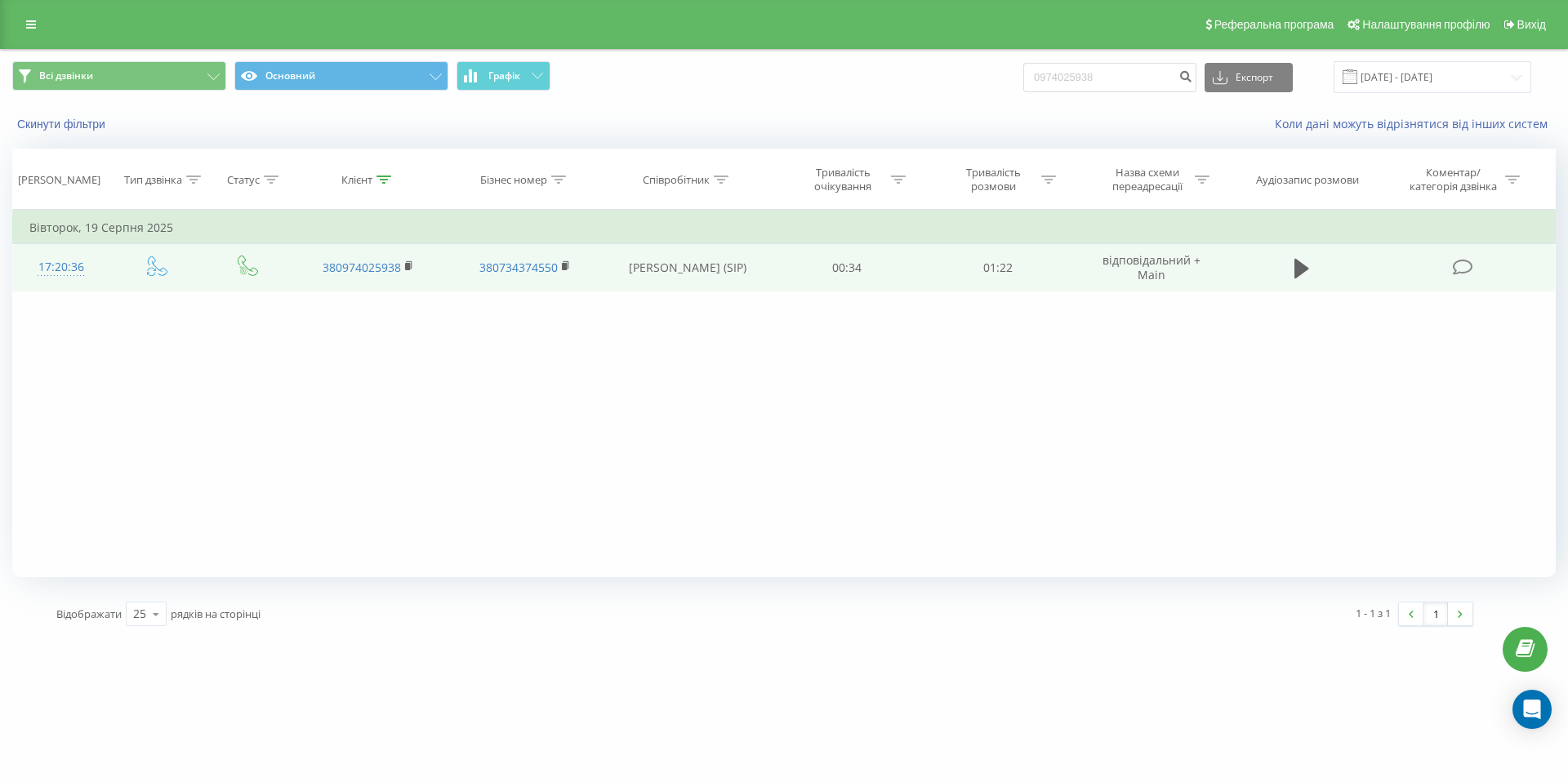
click at [32, 269] on div "17:20:36" at bounding box center [61, 266] width 64 height 32
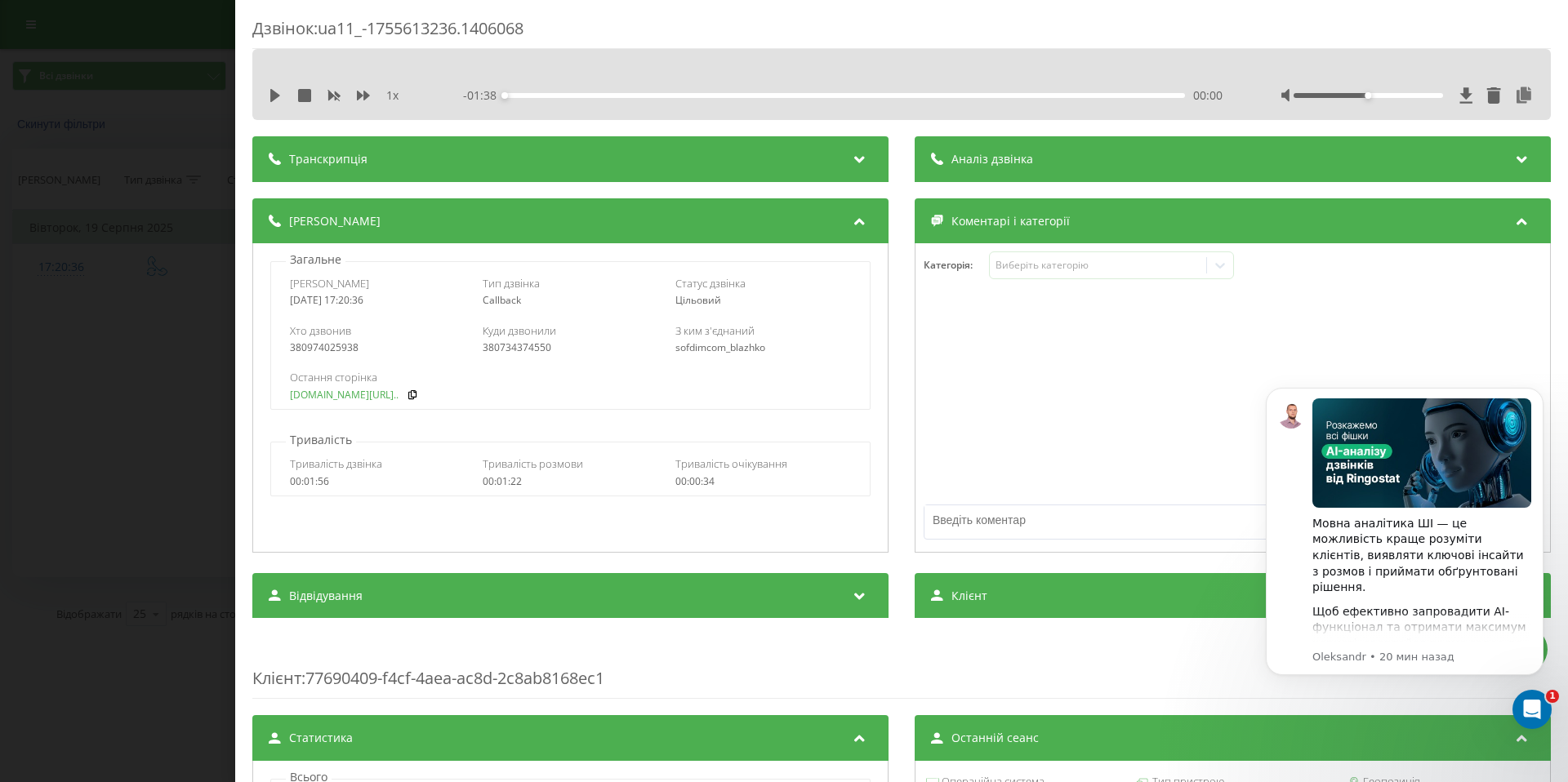
click at [364, 399] on link "rastopi.com.ua/ua/p19426..." at bounding box center [344, 395] width 108 height 12
click at [139, 249] on div "Дзвінок : ua11_-1755613236.1406068 1 x - 01:38 00:00 00:00 Транскрипція Для AI-…" at bounding box center [784, 391] width 1568 height 782
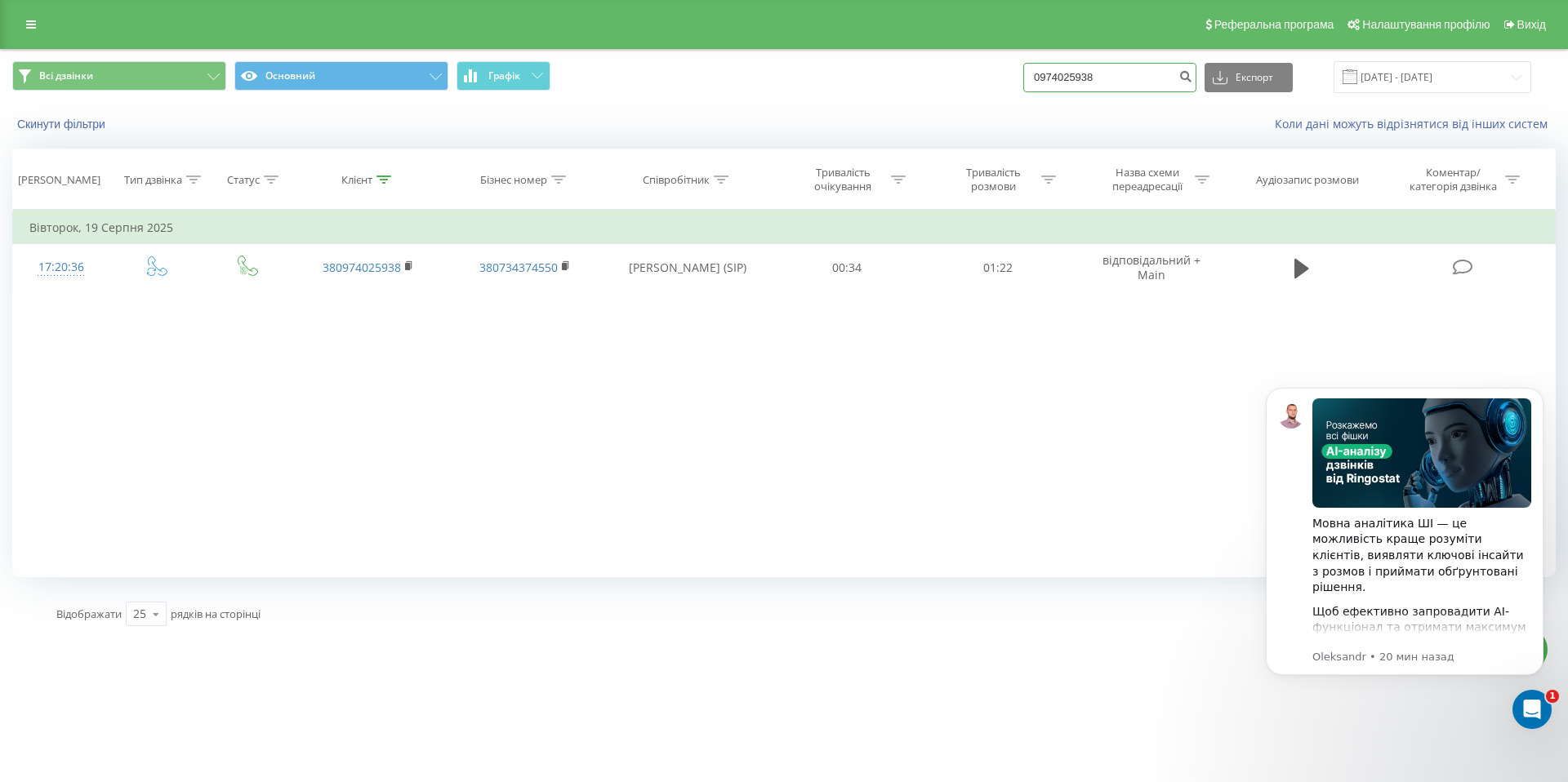
click at [1162, 78] on input "0974025938" at bounding box center [1110, 78] width 173 height 30
paste input "38 (068) 057-88-0"
type input "0680578808"
click at [1192, 79] on icon "submit" at bounding box center [1185, 74] width 14 height 10
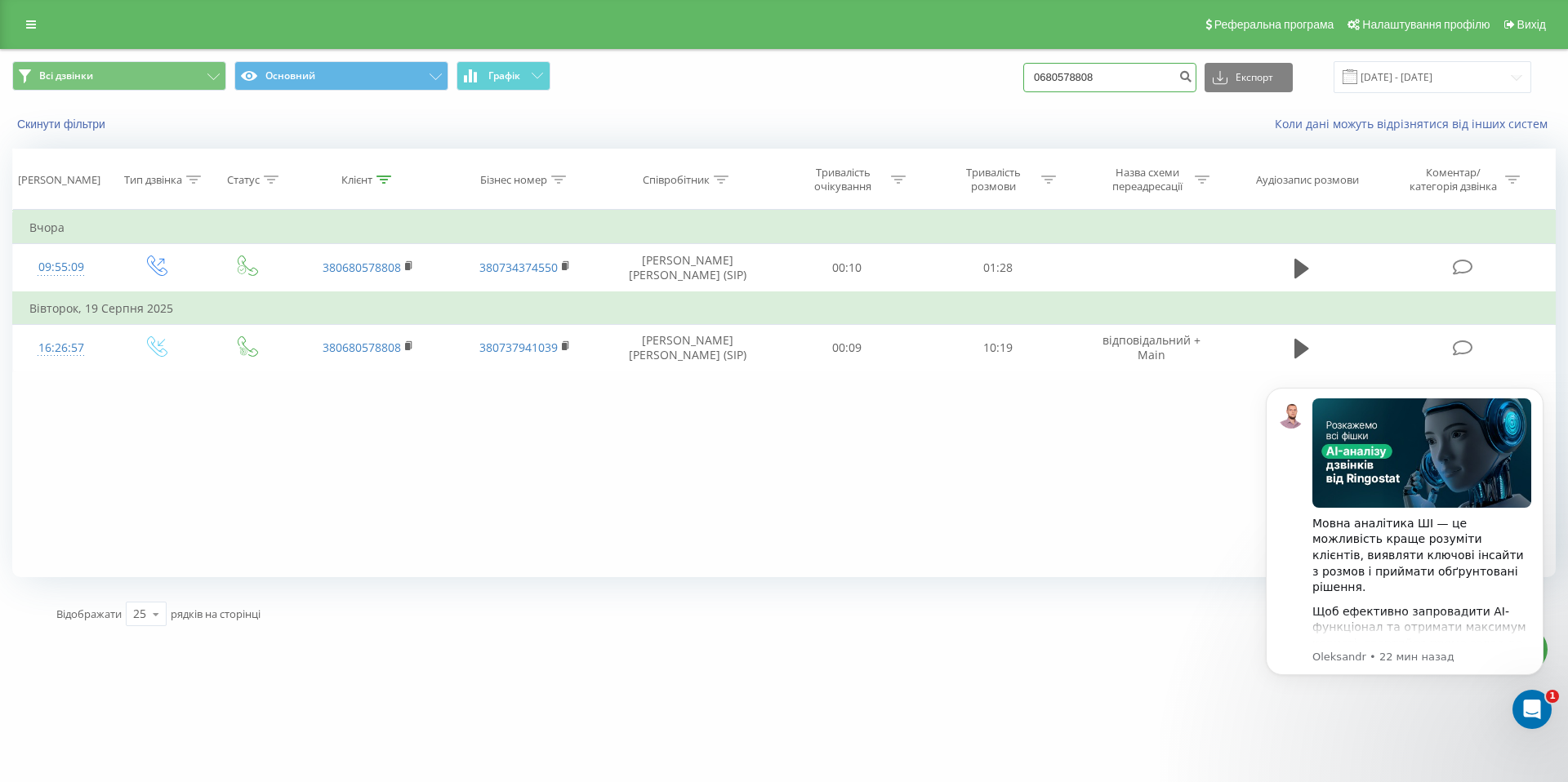
click at [1133, 79] on input "0680578808" at bounding box center [1110, 78] width 173 height 30
paste input "38 (068) 454-55-2"
type input "0684545528"
